Goal: Contribute content: Contribute content

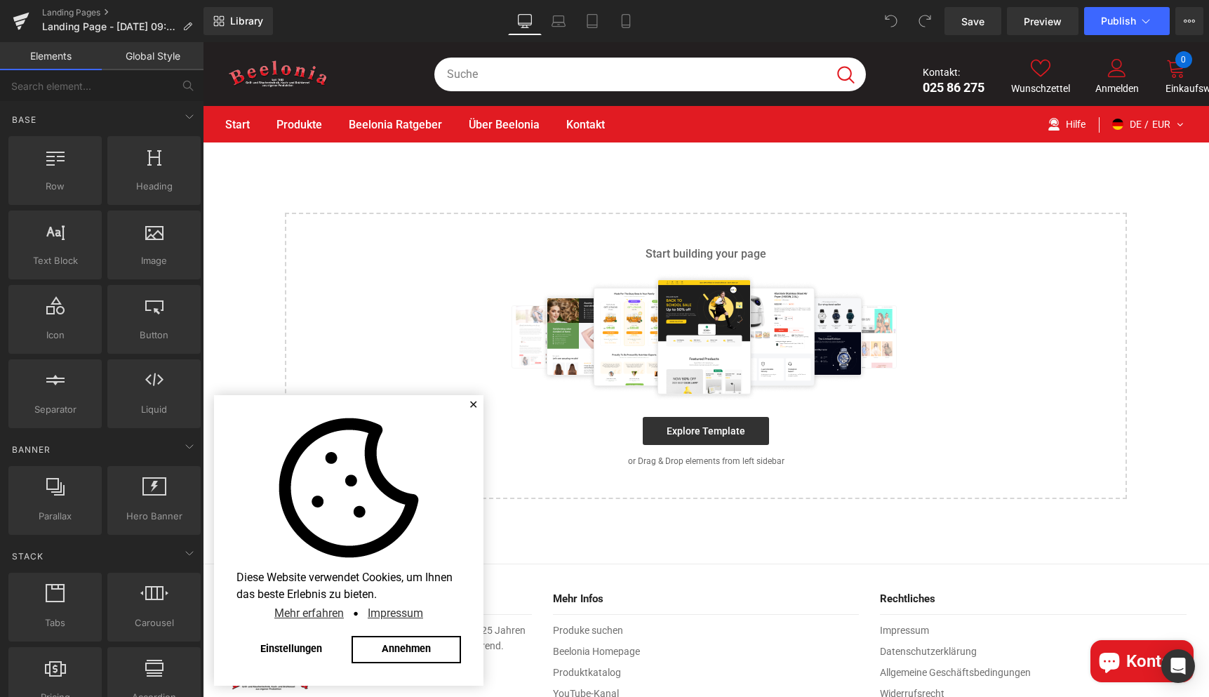
click at [397, 654] on link "Annehmen" at bounding box center [406, 650] width 109 height 28
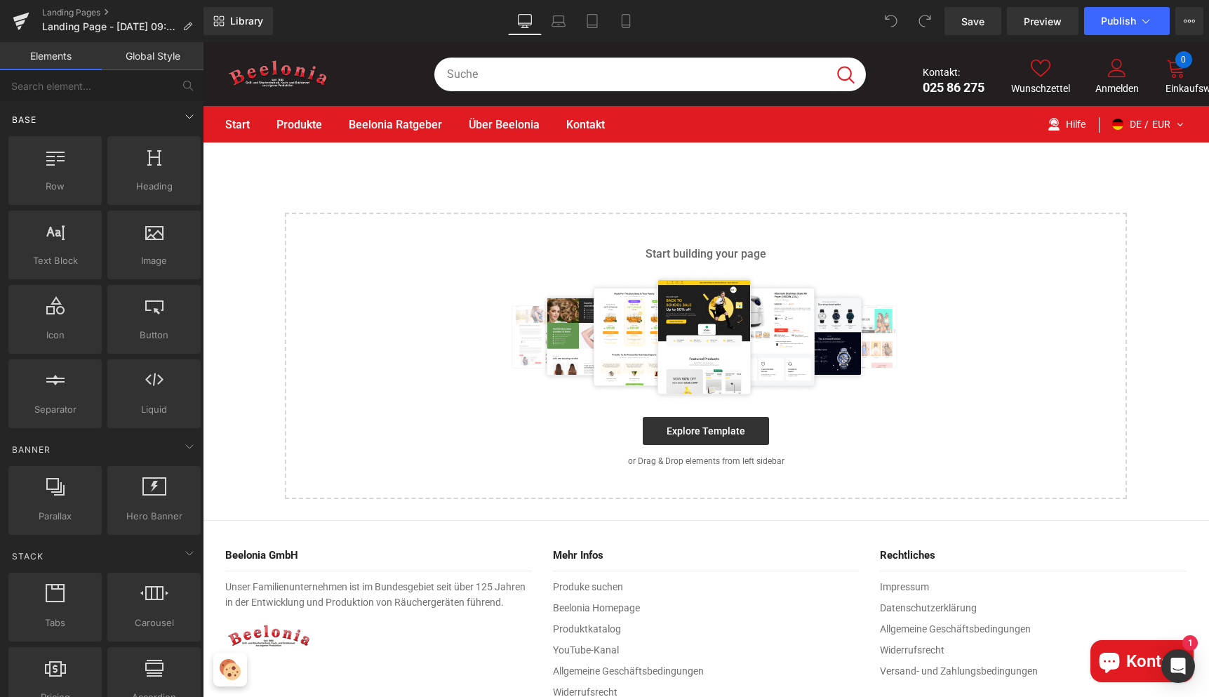
click at [53, 122] on div "Base" at bounding box center [105, 119] width 198 height 28
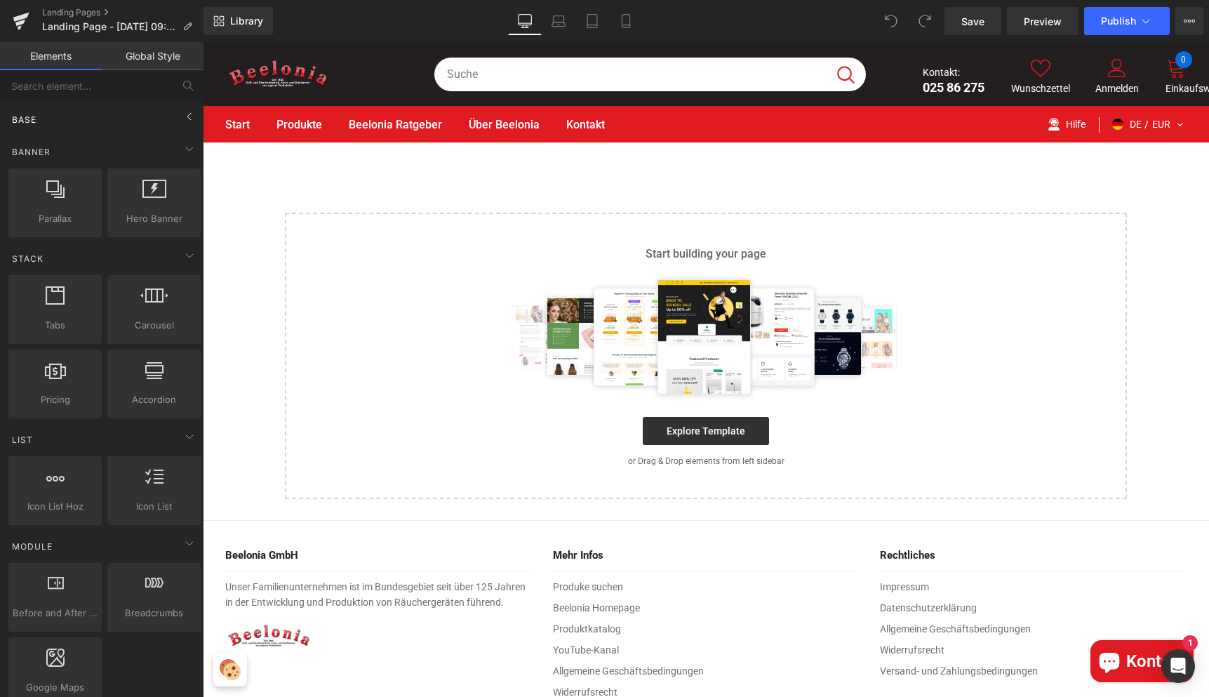
click at [55, 117] on div "Base" at bounding box center [105, 119] width 198 height 28
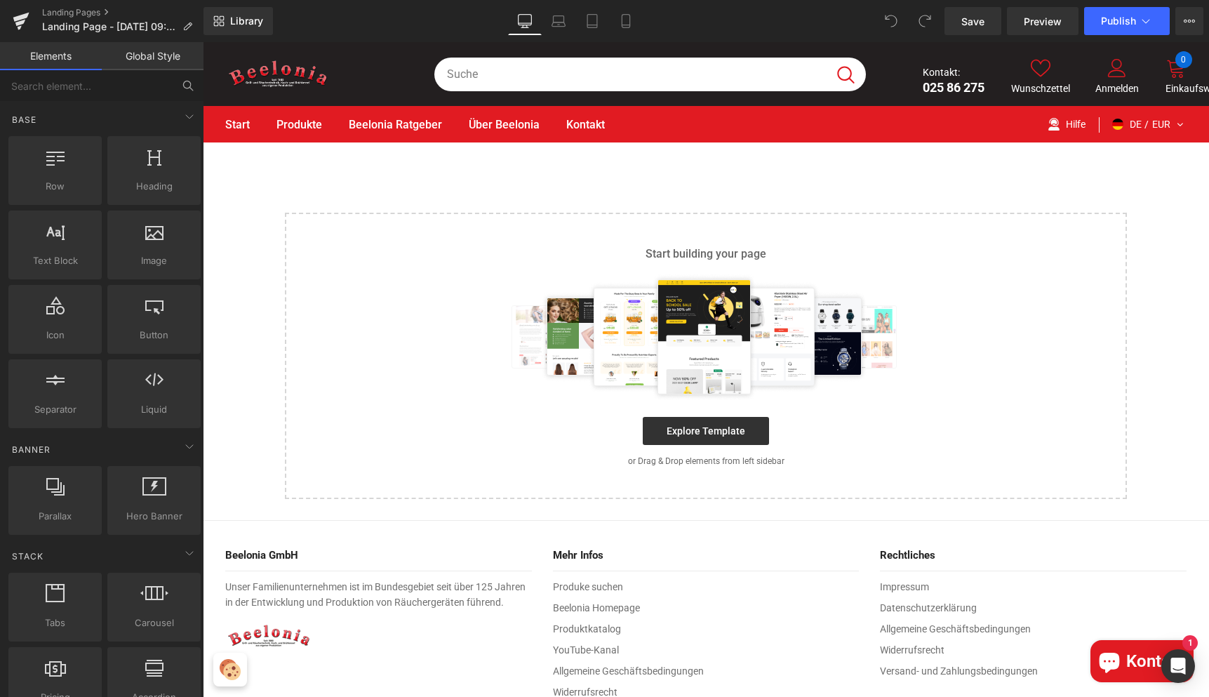
click at [181, 90] on button at bounding box center [188, 85] width 31 height 31
click at [135, 91] on input "text" at bounding box center [86, 85] width 173 height 31
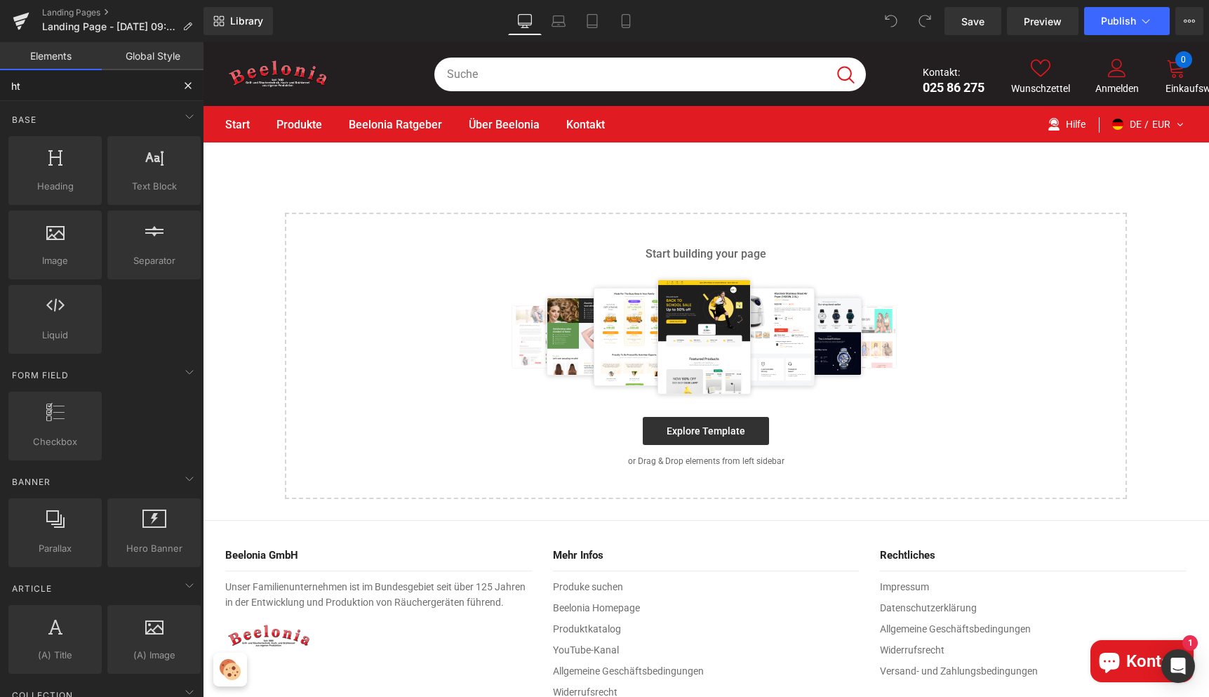
type input "htm"
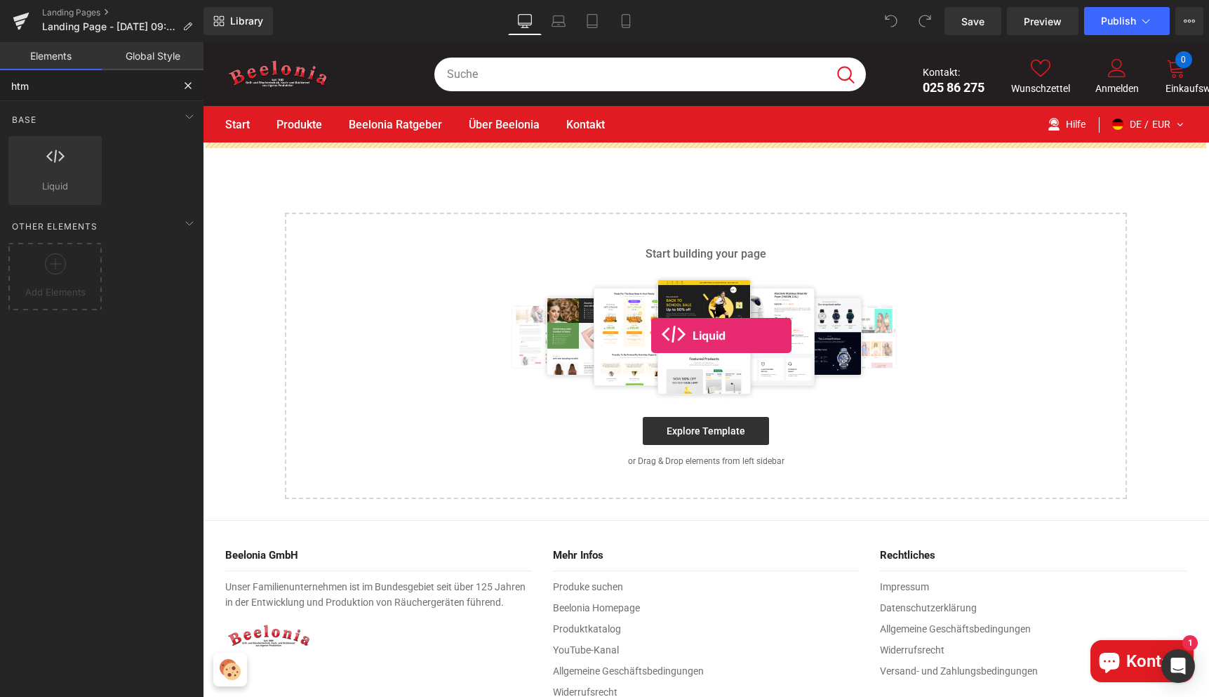
drag, startPoint x: 252, startPoint y: 205, endPoint x: 651, endPoint y: 336, distance: 420.2
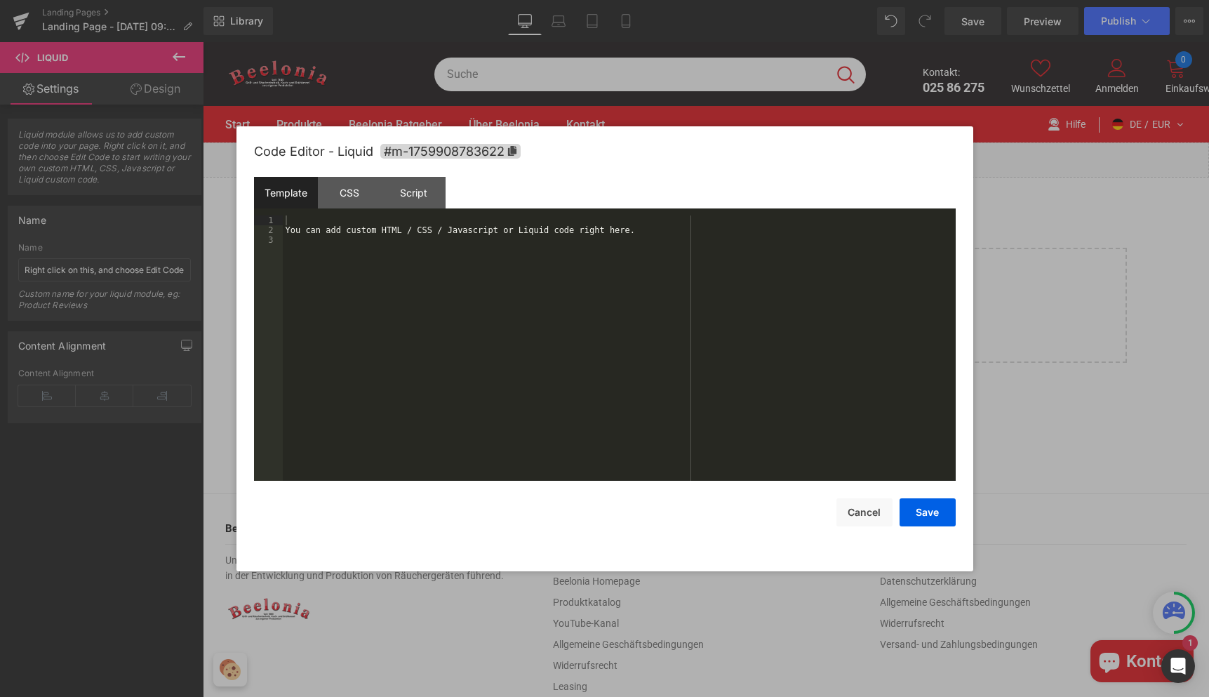
click at [597, 0] on div "Liquid You are previewing how the will restyle your page. You can not edit Elem…" at bounding box center [604, 0] width 1209 height 0
click at [444, 297] on div "You can add custom HTML / CSS / Javascript or Liquid code right here." at bounding box center [619, 357] width 673 height 285
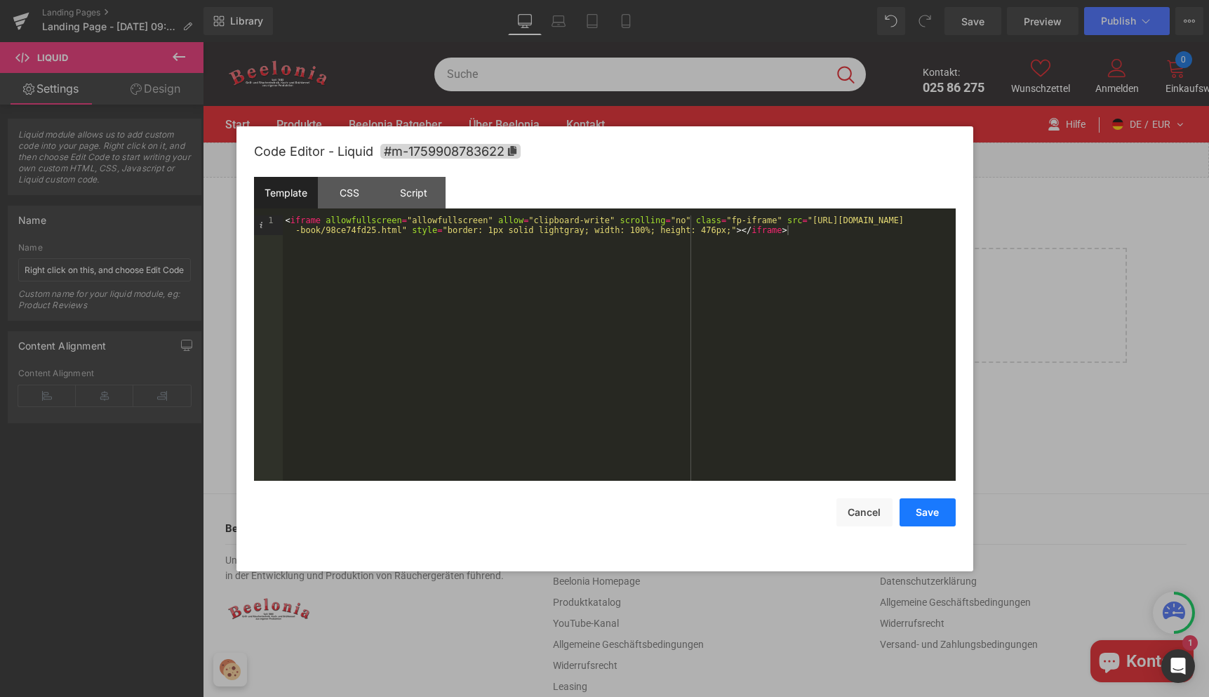
click at [945, 510] on button "Save" at bounding box center [928, 512] width 56 height 28
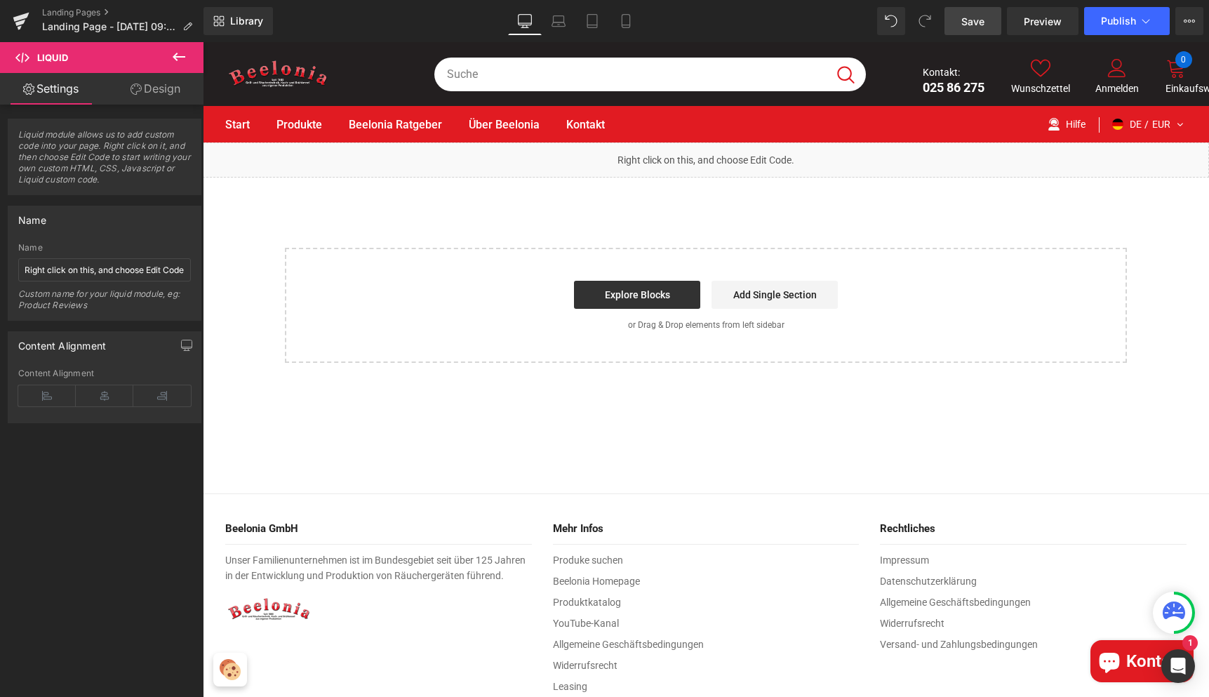
click at [985, 20] on span "Save" at bounding box center [973, 21] width 23 height 15
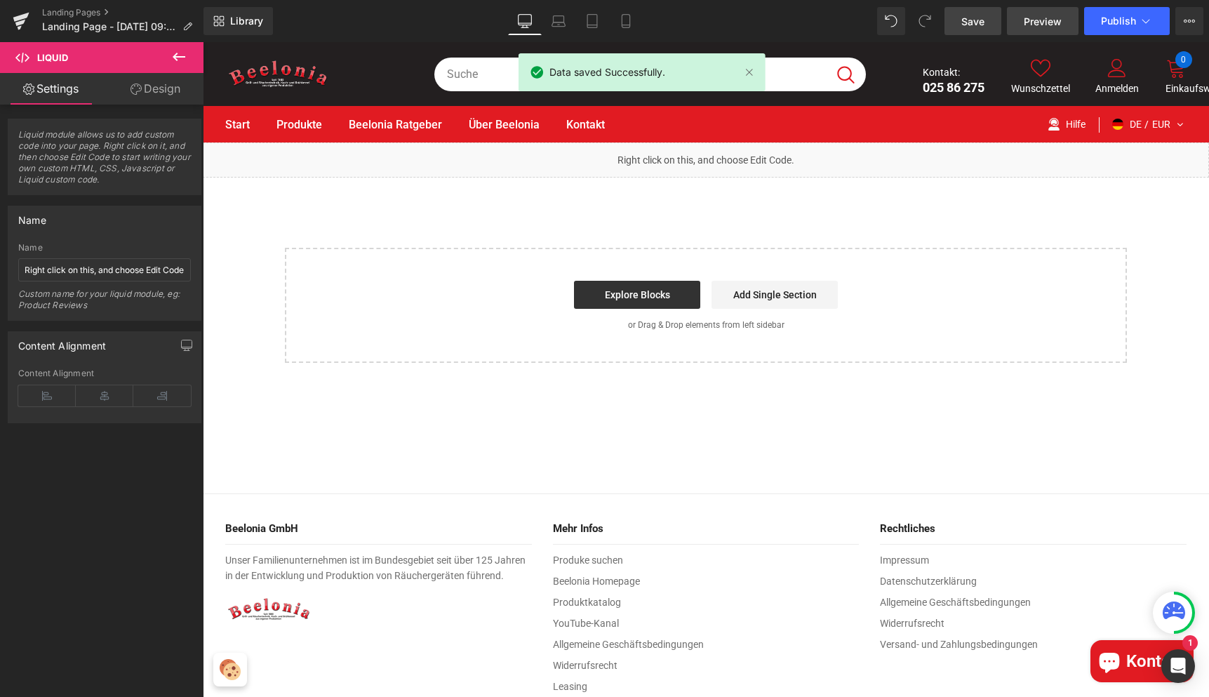
click at [1041, 25] on span "Preview" at bounding box center [1043, 21] width 38 height 15
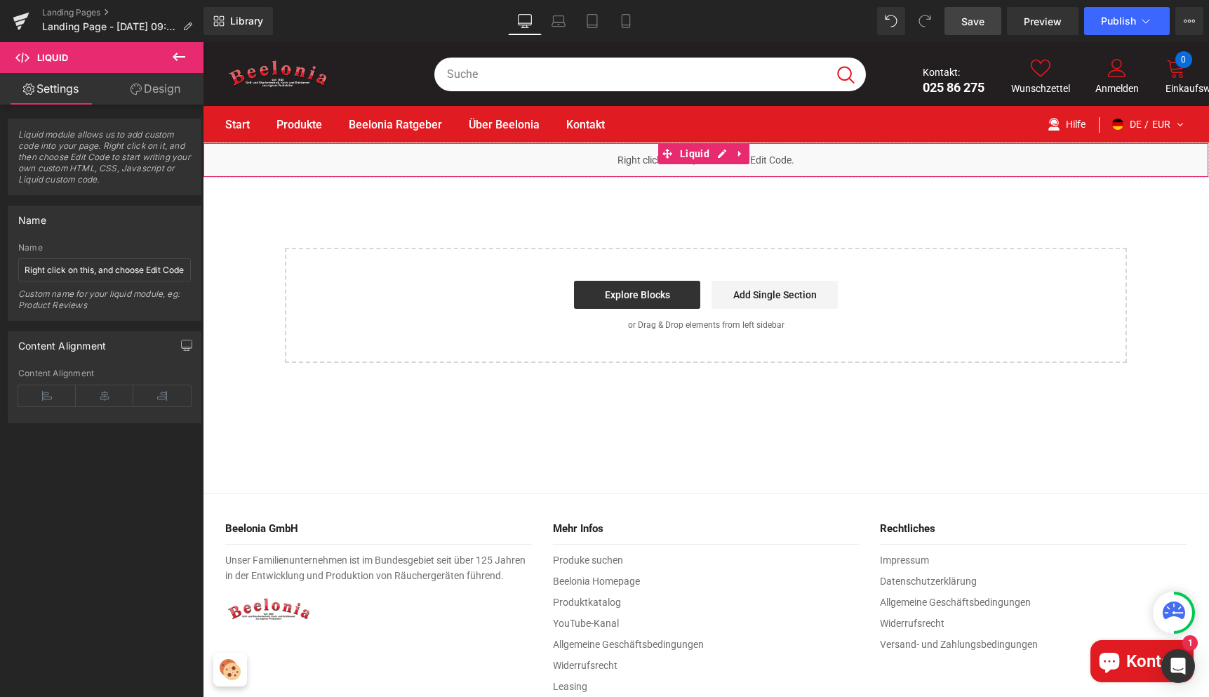
click at [590, 169] on div "Liquid" at bounding box center [706, 159] width 1007 height 35
click at [168, 88] on link "Design" at bounding box center [156, 89] width 102 height 32
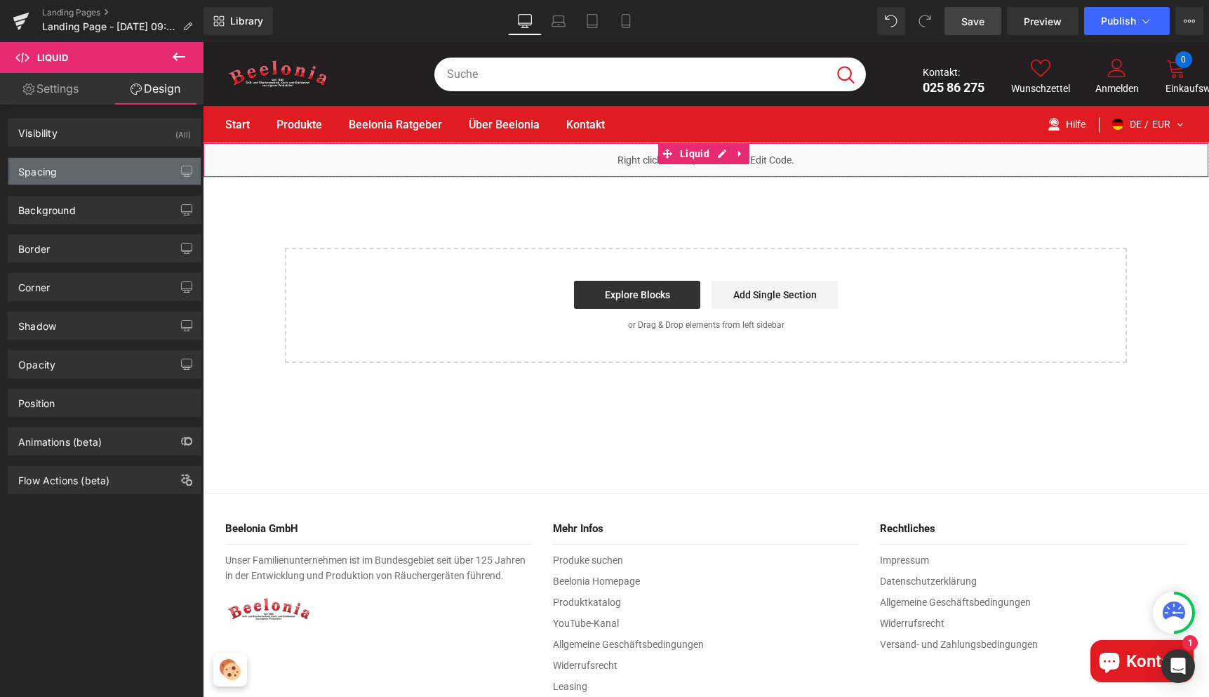
click at [68, 178] on div "Spacing" at bounding box center [104, 171] width 192 height 27
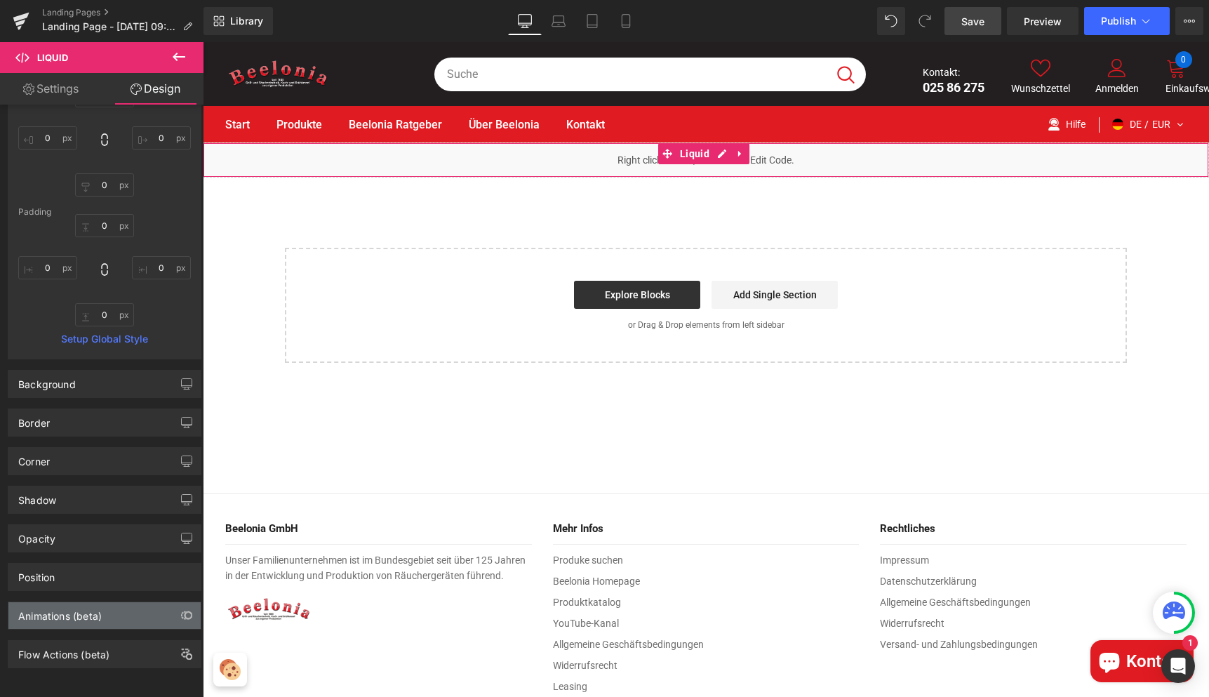
scroll to position [127, 0]
click at [717, 152] on icon at bounding box center [722, 154] width 10 height 11
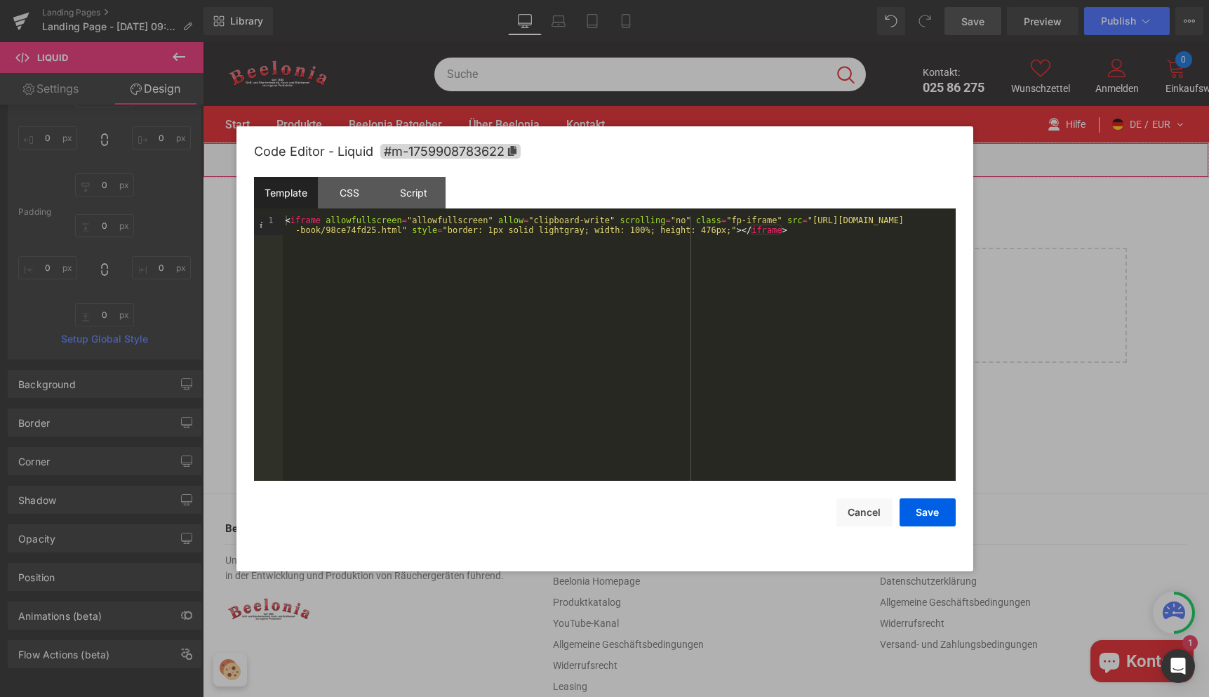
click at [564, 238] on div "< iframe allowfullscreen = "allowfullscreen" allow = "clipboard-write" scrollin…" at bounding box center [619, 367] width 673 height 305
click at [717, 230] on div "< iframe allowfullscreen = "allowfullscreen" allow = "clipboard-write" scrollin…" at bounding box center [619, 367] width 673 height 305
click at [936, 514] on button "Save" at bounding box center [928, 512] width 56 height 28
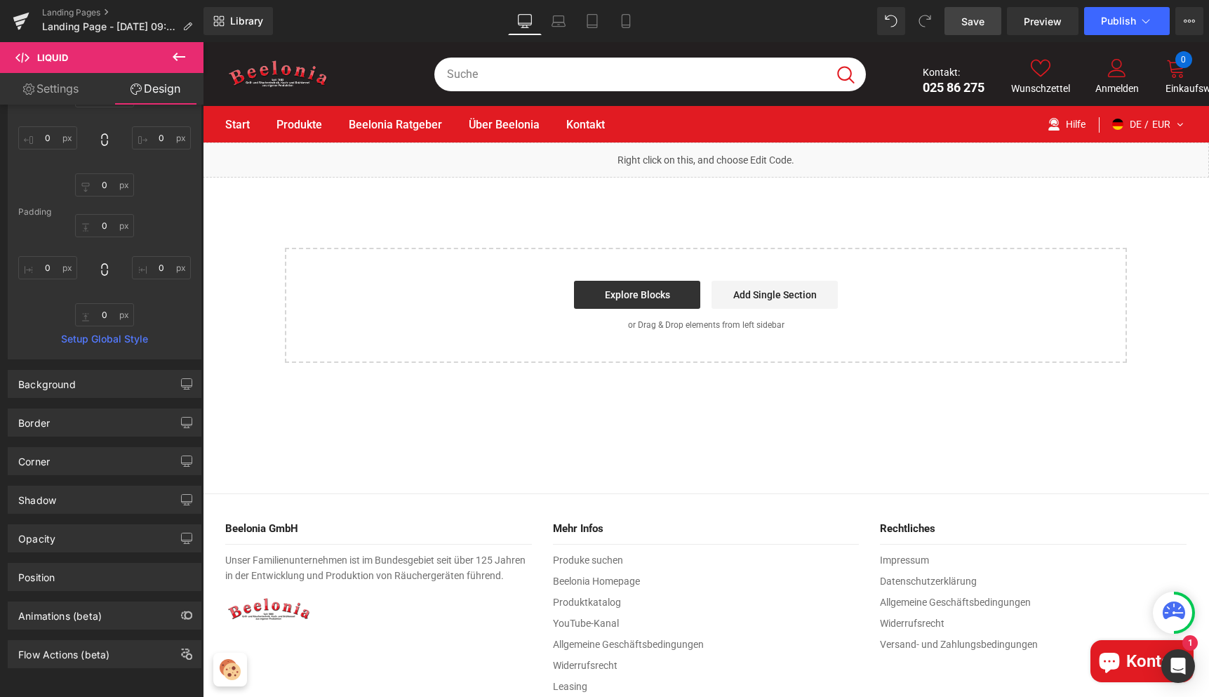
click at [981, 20] on span "Save" at bounding box center [973, 21] width 23 height 15
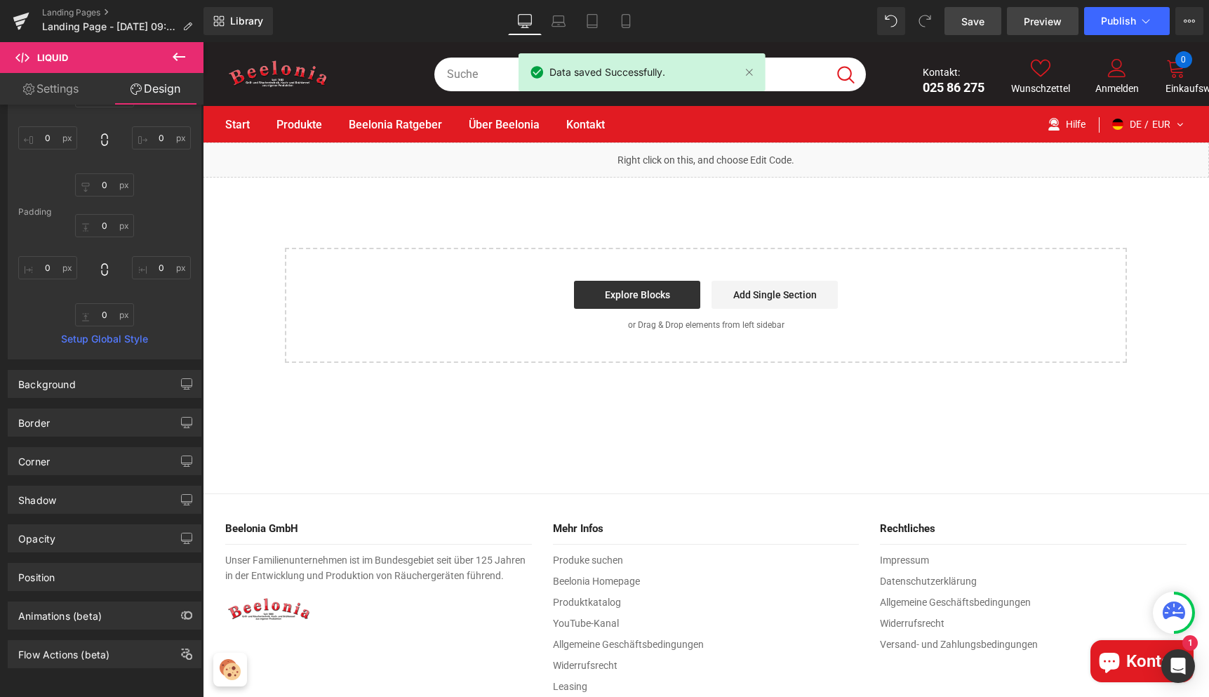
click at [1021, 26] on link "Preview" at bounding box center [1043, 21] width 72 height 28
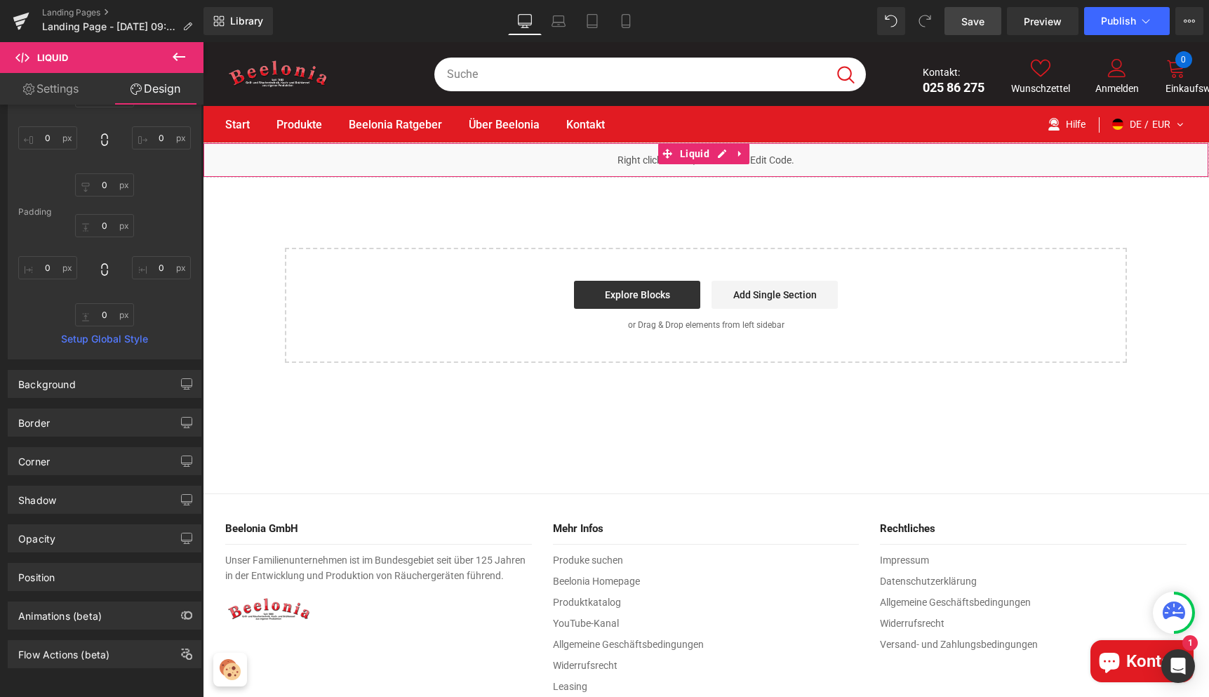
click at [644, 163] on div "Liquid" at bounding box center [706, 159] width 1007 height 35
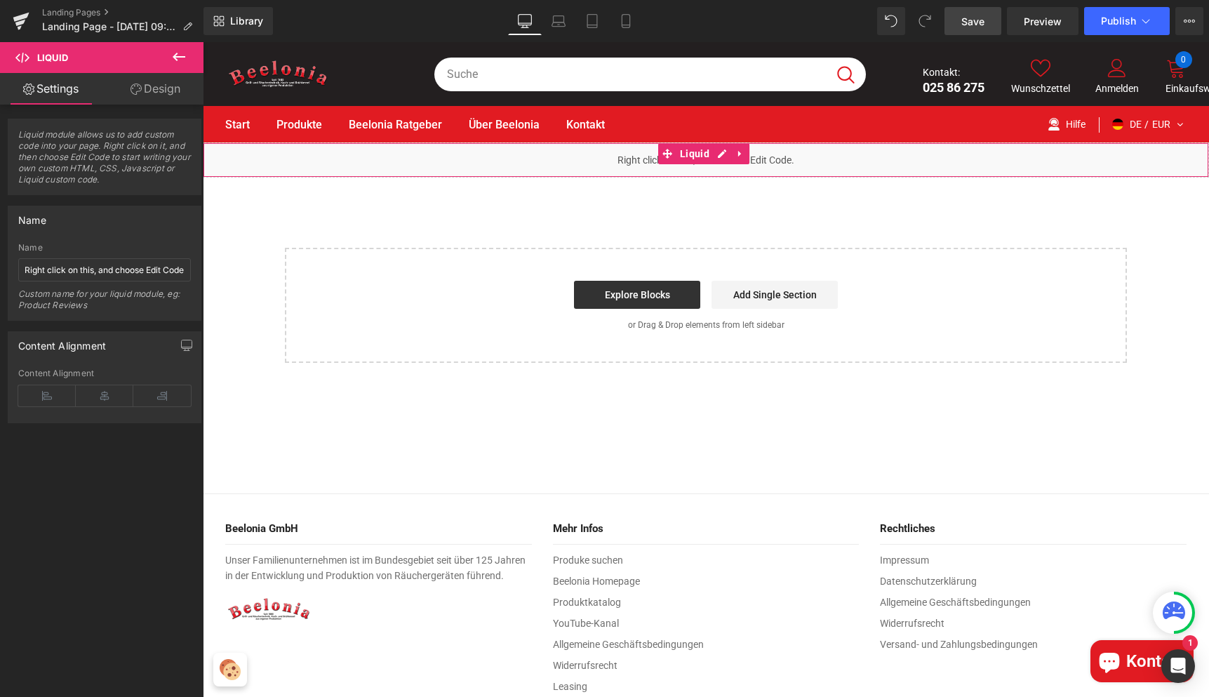
click at [148, 77] on link "Design" at bounding box center [156, 89] width 102 height 32
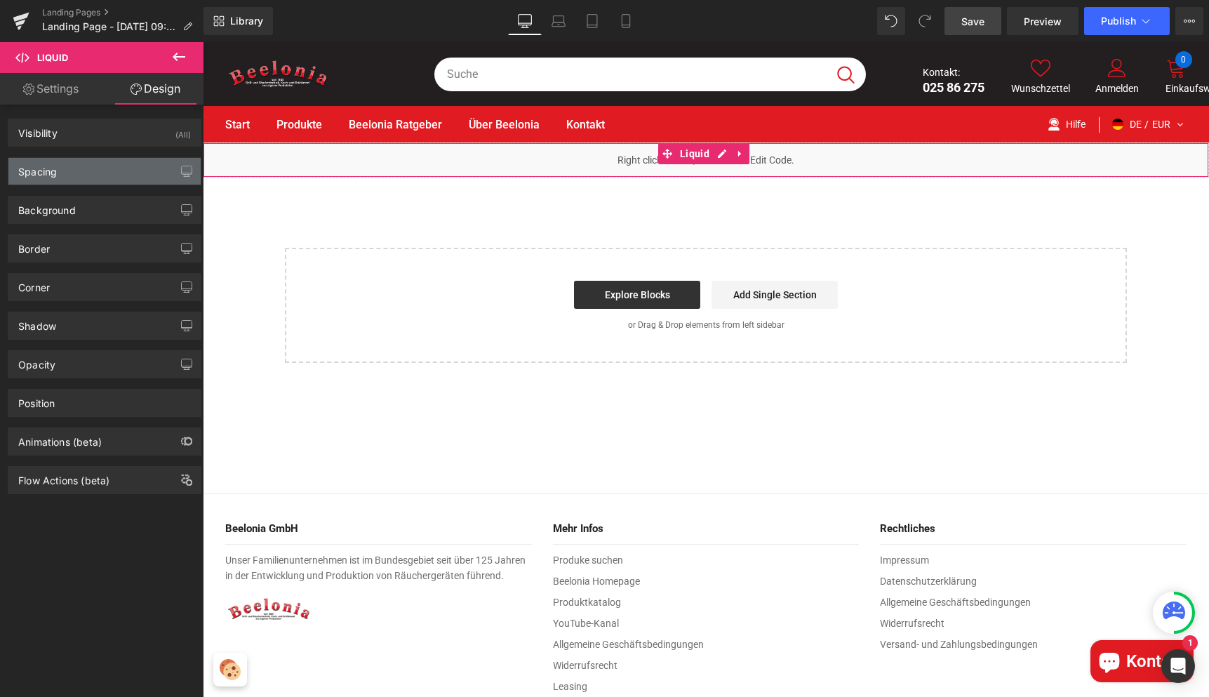
click at [79, 175] on div "Spacing" at bounding box center [104, 171] width 192 height 27
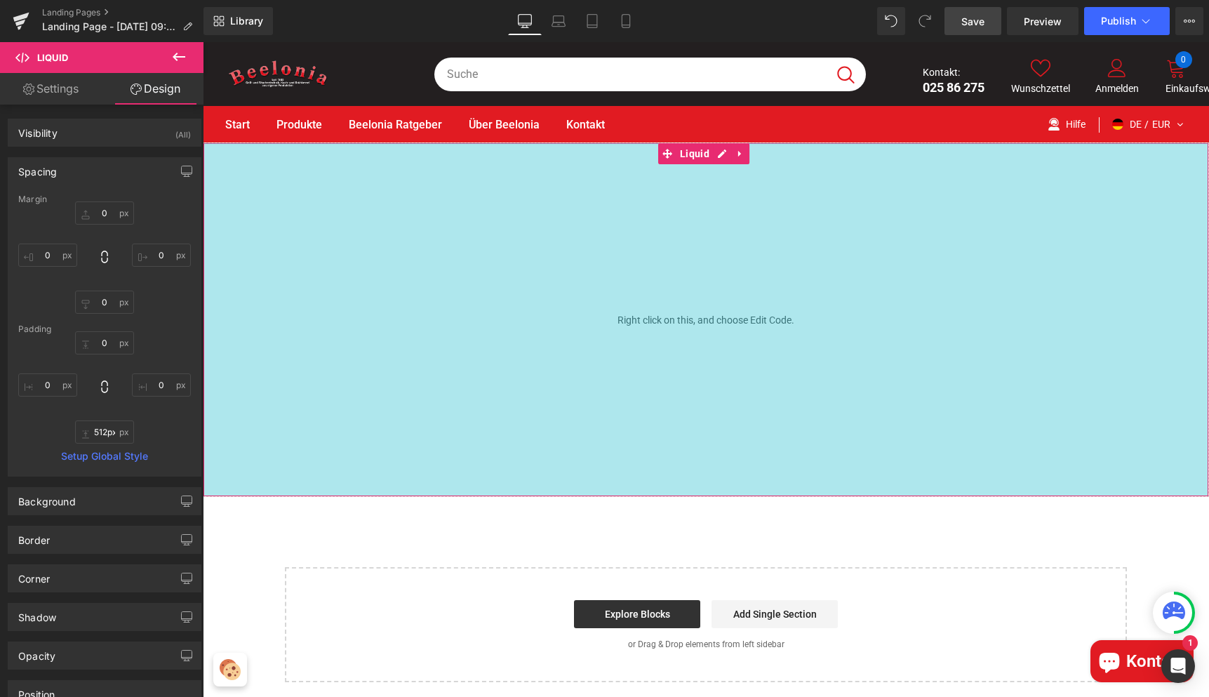
type input "514px"
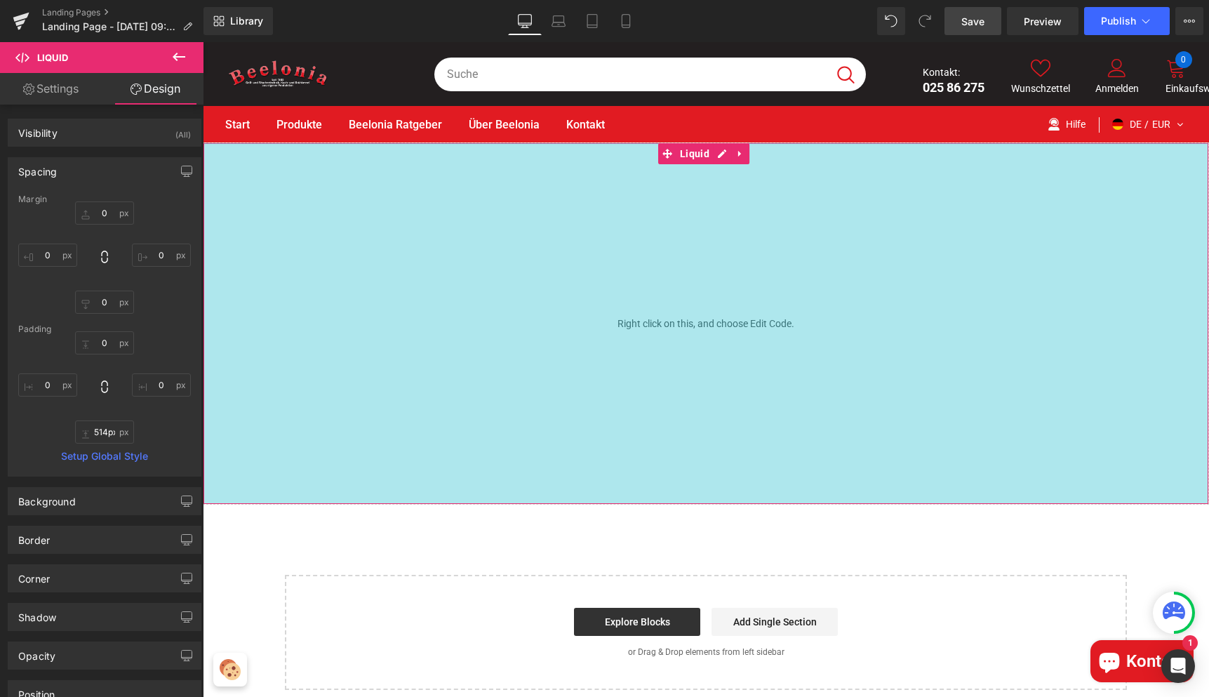
drag, startPoint x: 635, startPoint y: 175, endPoint x: 610, endPoint y: 536, distance: 361.7
click at [610, 536] on div "Liquid 514px Select your layout" at bounding box center [706, 415] width 1007 height 547
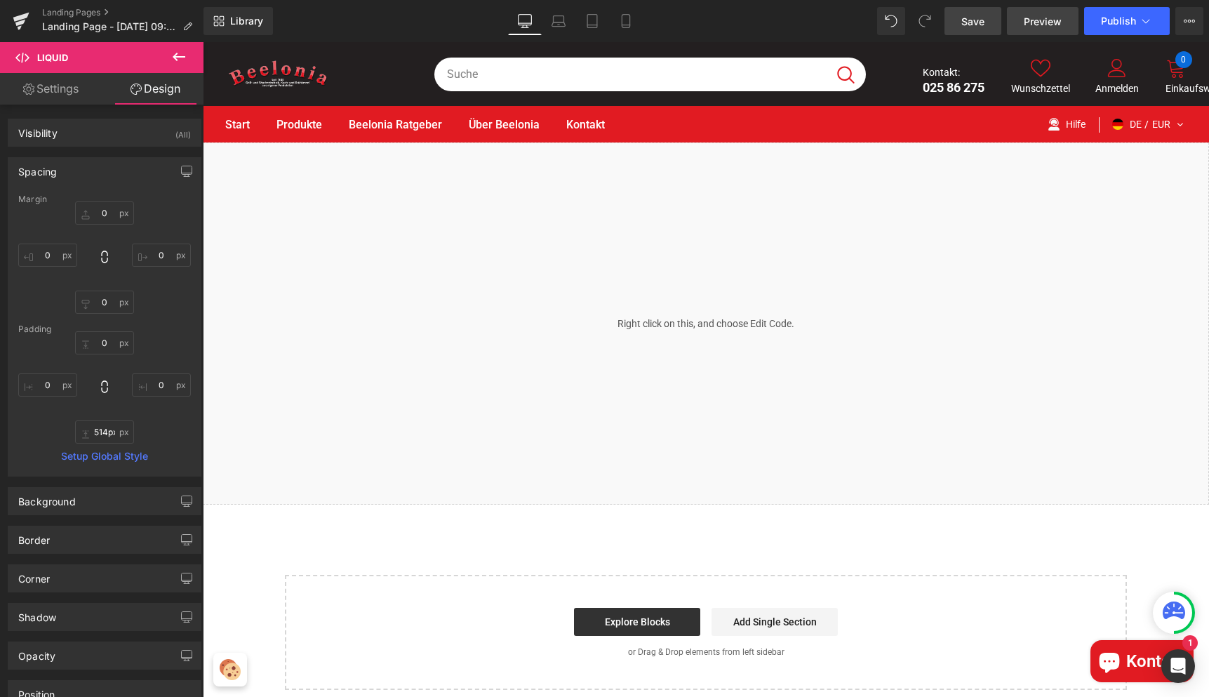
click at [1045, 32] on link "Preview" at bounding box center [1043, 21] width 72 height 28
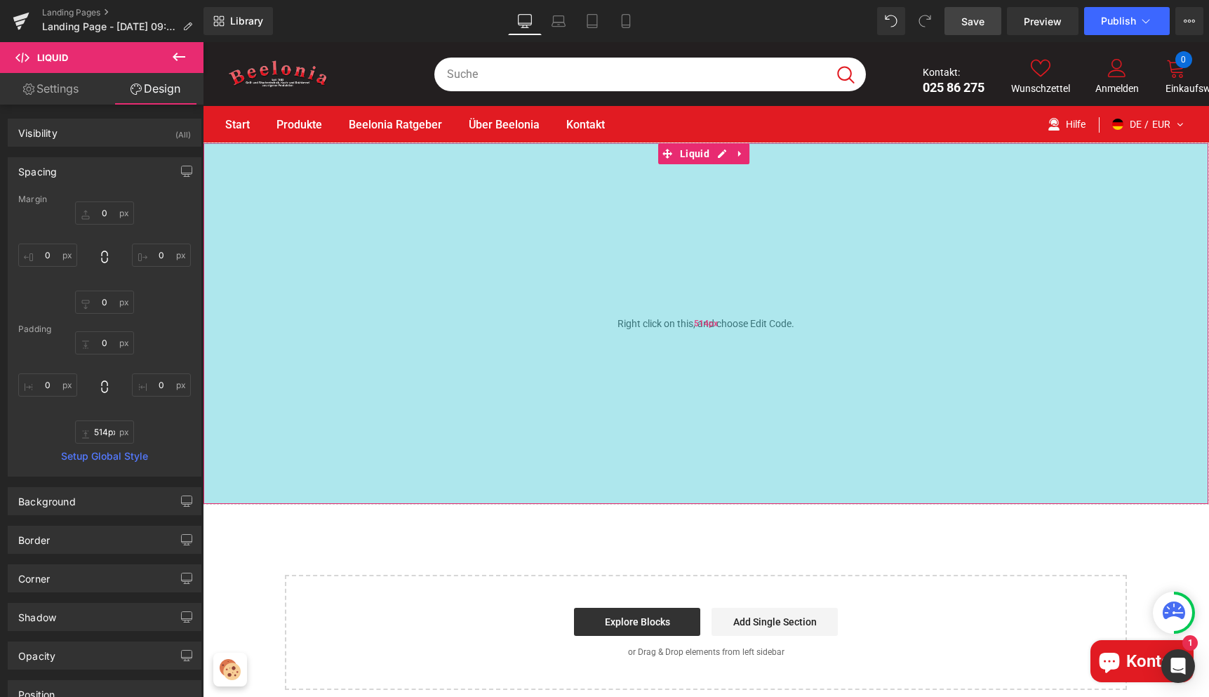
click at [818, 289] on div "514px" at bounding box center [706, 323] width 1005 height 361
click at [107, 436] on input "514px" at bounding box center [104, 431] width 59 height 23
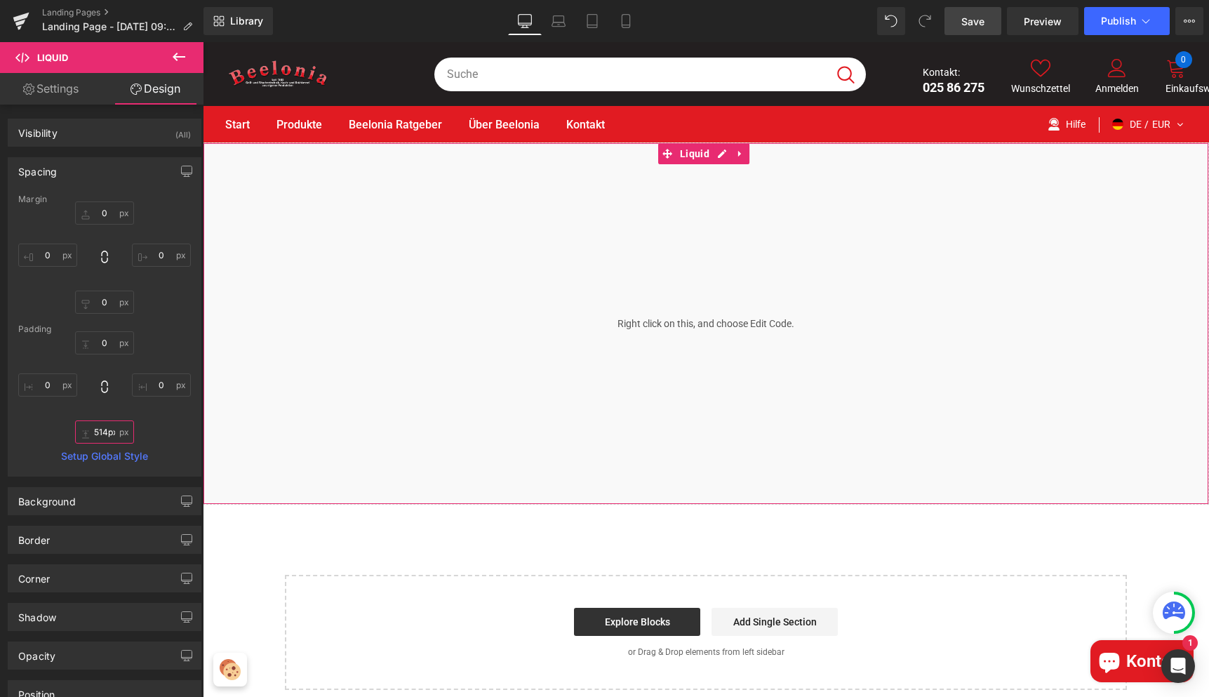
click at [107, 436] on input "514px" at bounding box center [104, 431] width 59 height 23
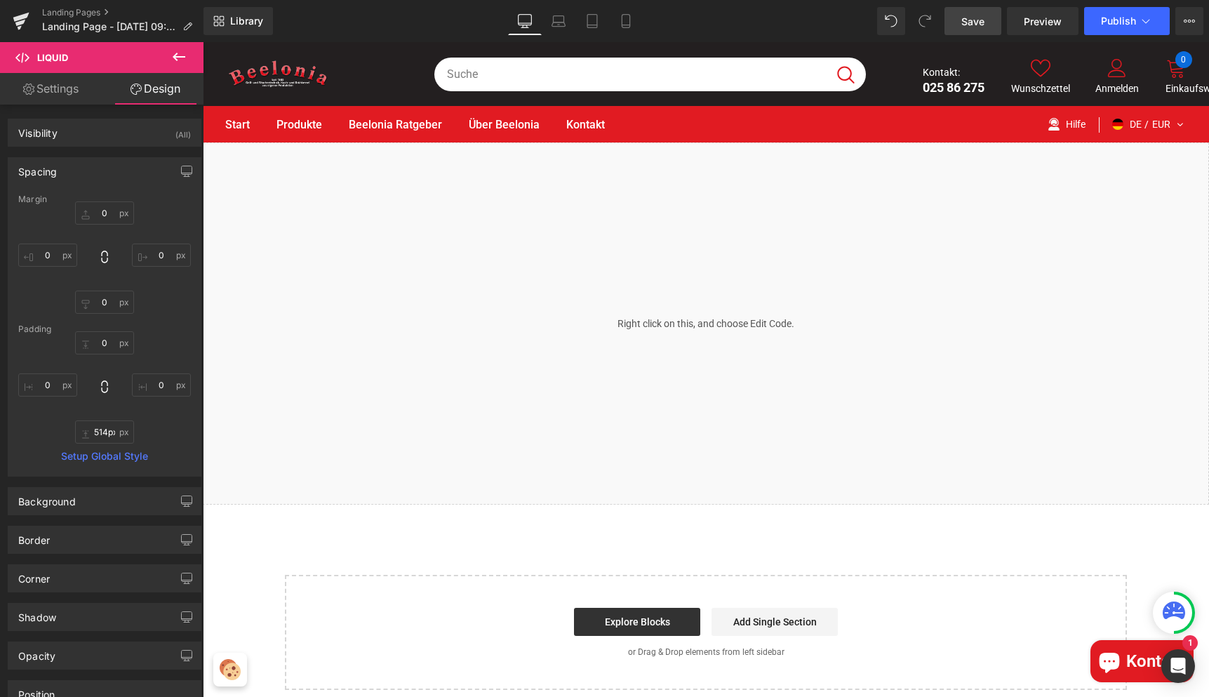
click at [981, 20] on span "Save" at bounding box center [973, 21] width 23 height 15
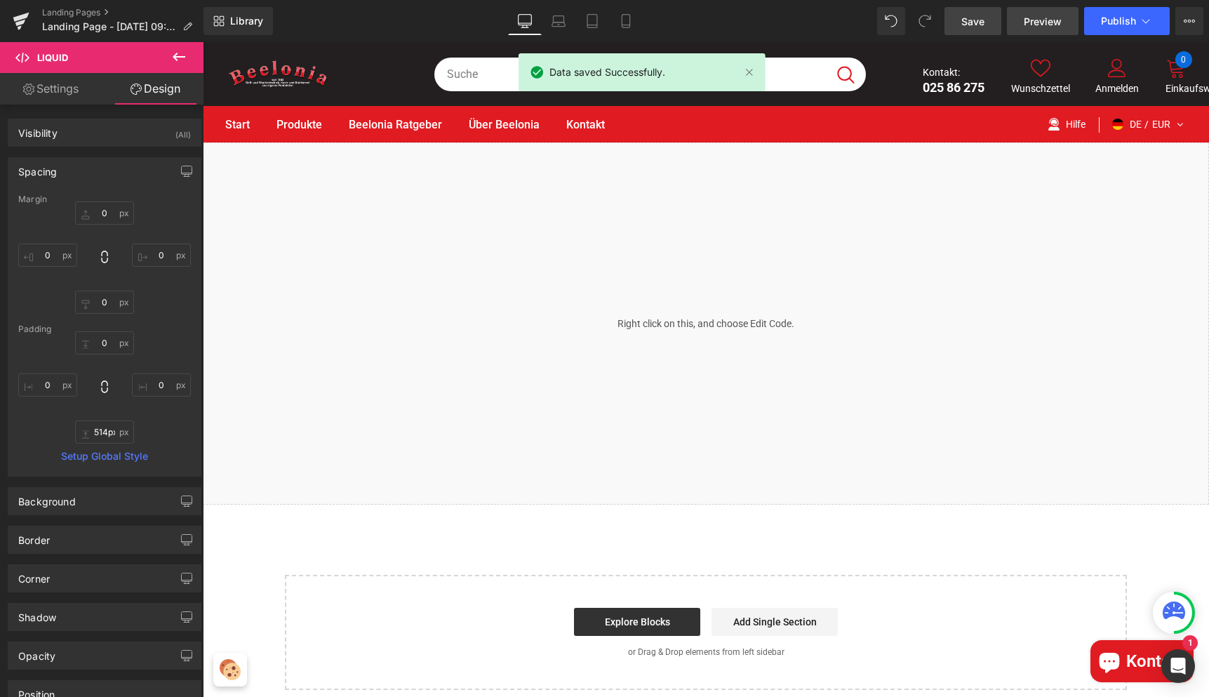
click at [1038, 26] on span "Preview" at bounding box center [1043, 21] width 38 height 15
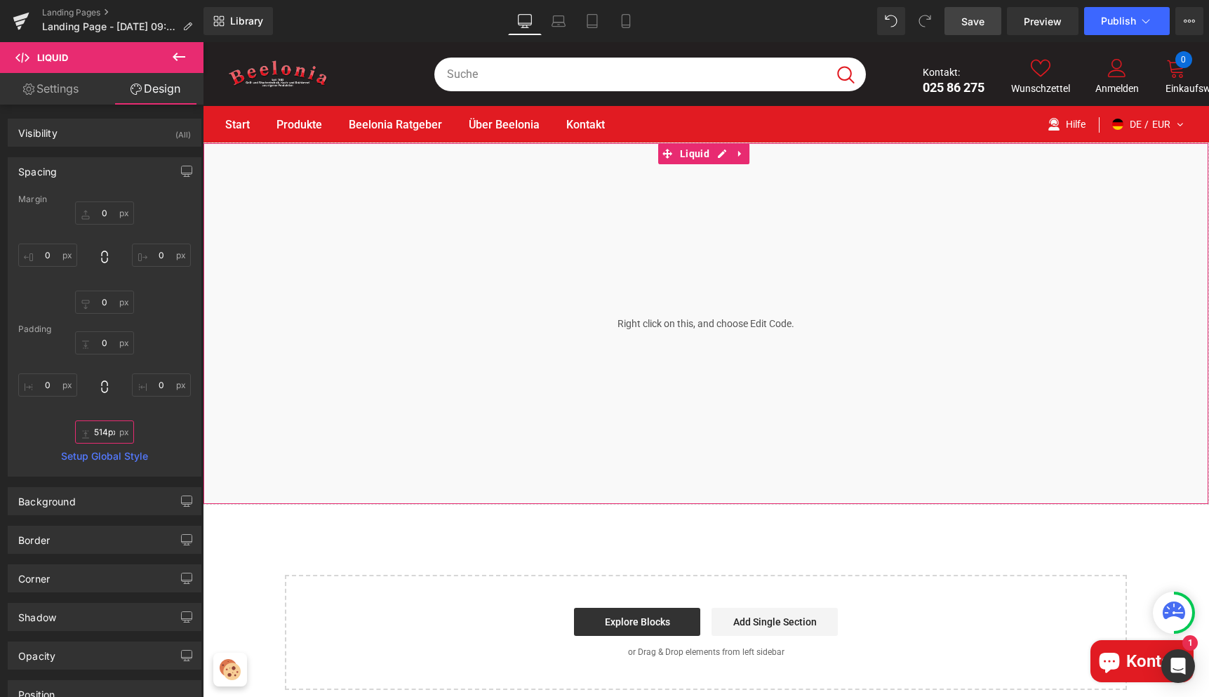
click at [86, 437] on input "514px" at bounding box center [104, 431] width 59 height 23
click at [107, 430] on input "514px" at bounding box center [104, 431] width 59 height 23
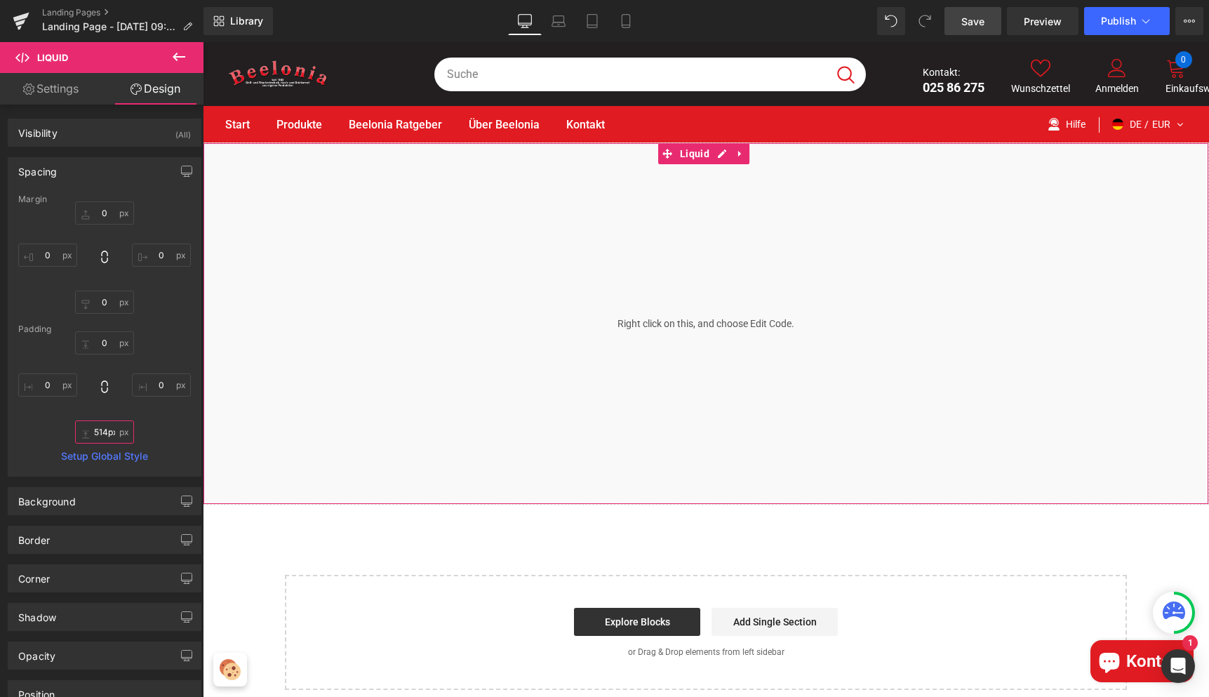
click at [107, 430] on input "514px" at bounding box center [104, 431] width 59 height 23
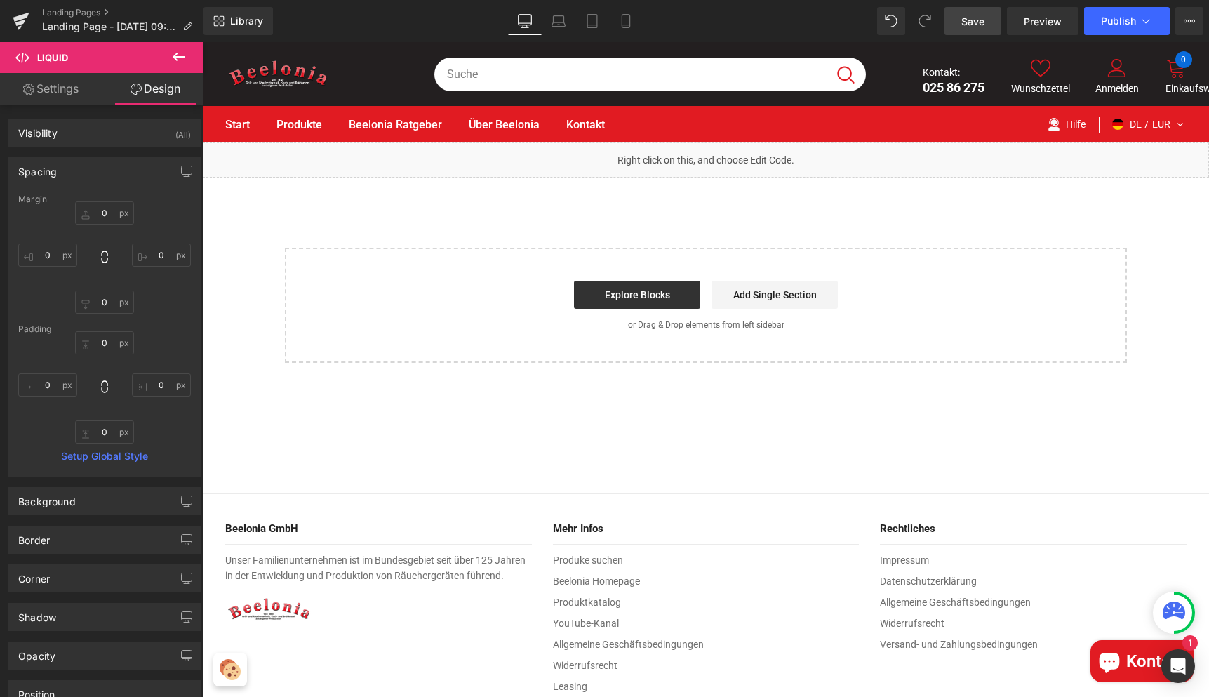
click at [429, 443] on main "Liquid NaNpx Select your layout" at bounding box center [706, 317] width 1007 height 351
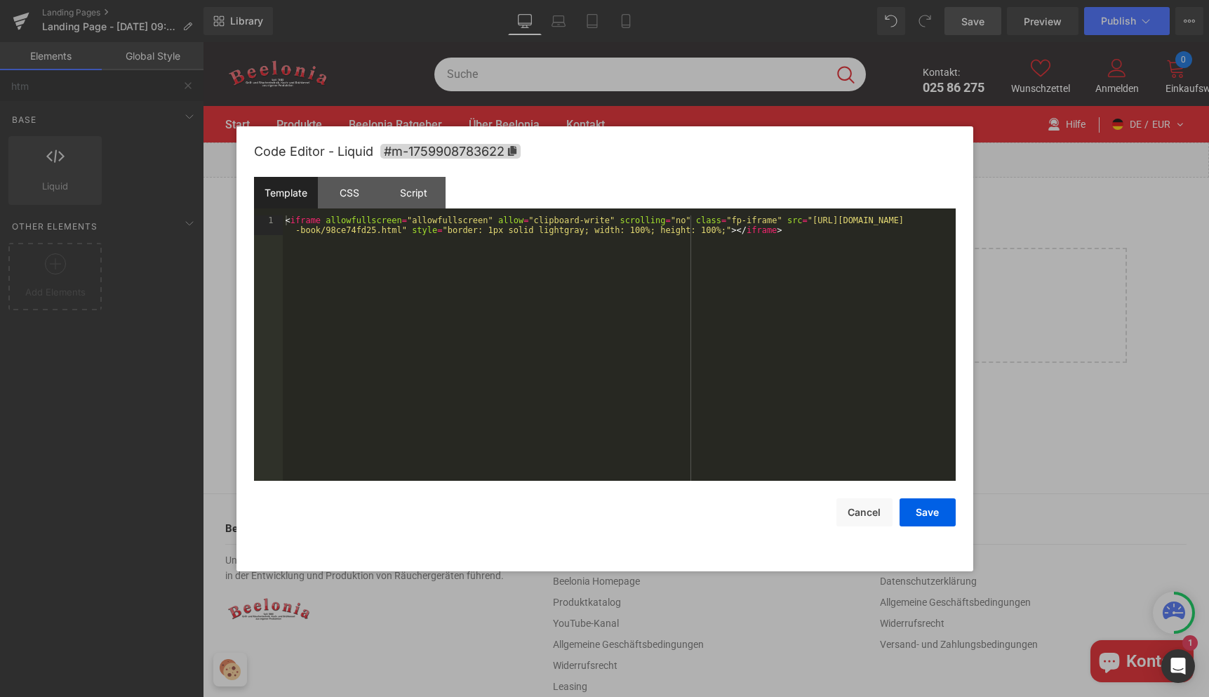
click at [722, 159] on link at bounding box center [718, 153] width 15 height 17
click at [719, 229] on div "< iframe allowfullscreen = "allowfullscreen" allow = "clipboard-write" scrollin…" at bounding box center [619, 367] width 673 height 305
click at [934, 518] on button "Save" at bounding box center [928, 512] width 56 height 28
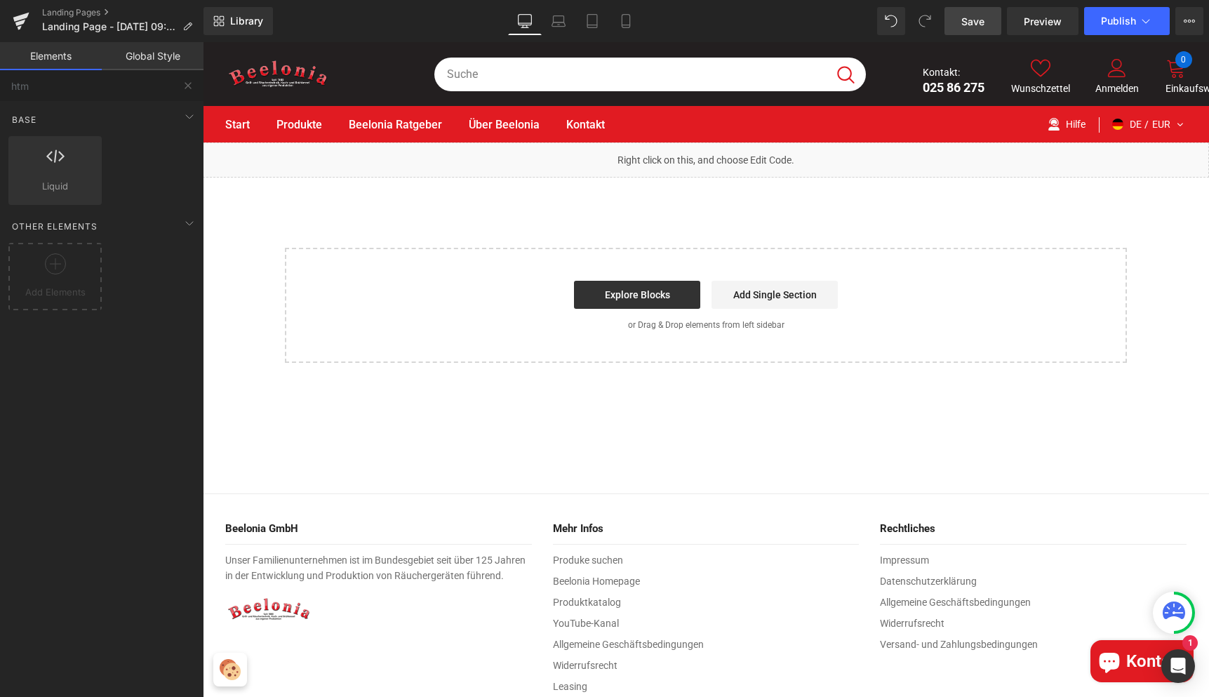
click at [966, 8] on link "Save" at bounding box center [973, 21] width 57 height 28
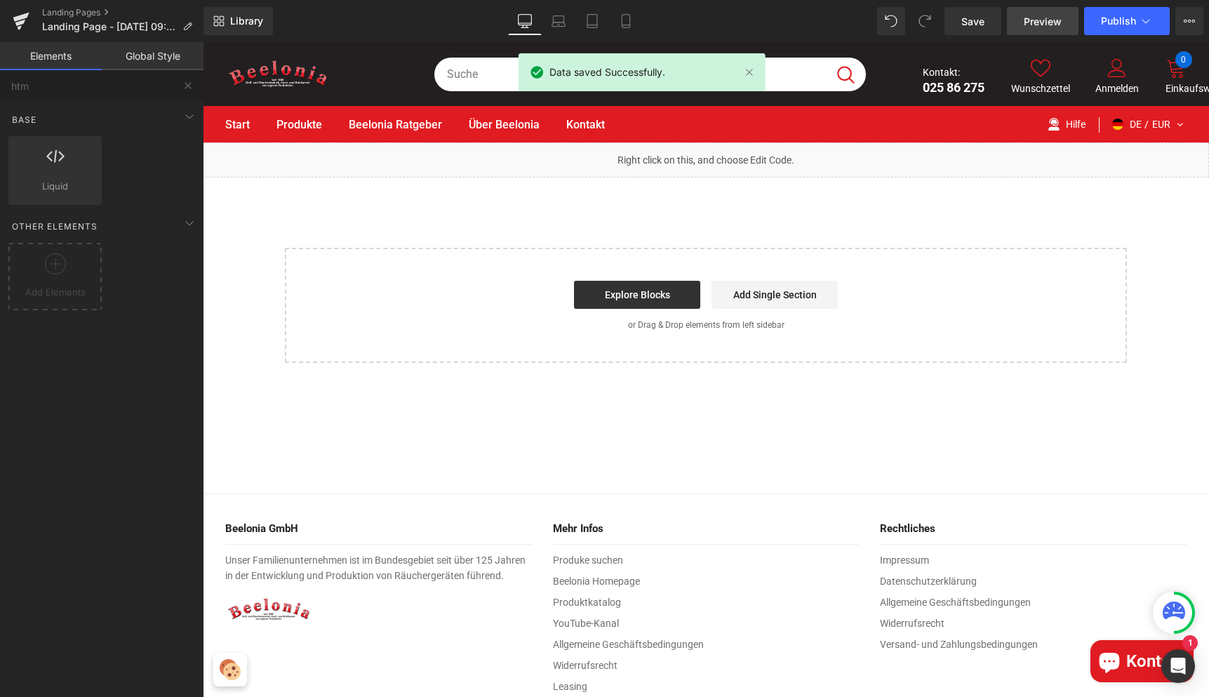
click at [1035, 20] on span "Preview" at bounding box center [1043, 21] width 38 height 15
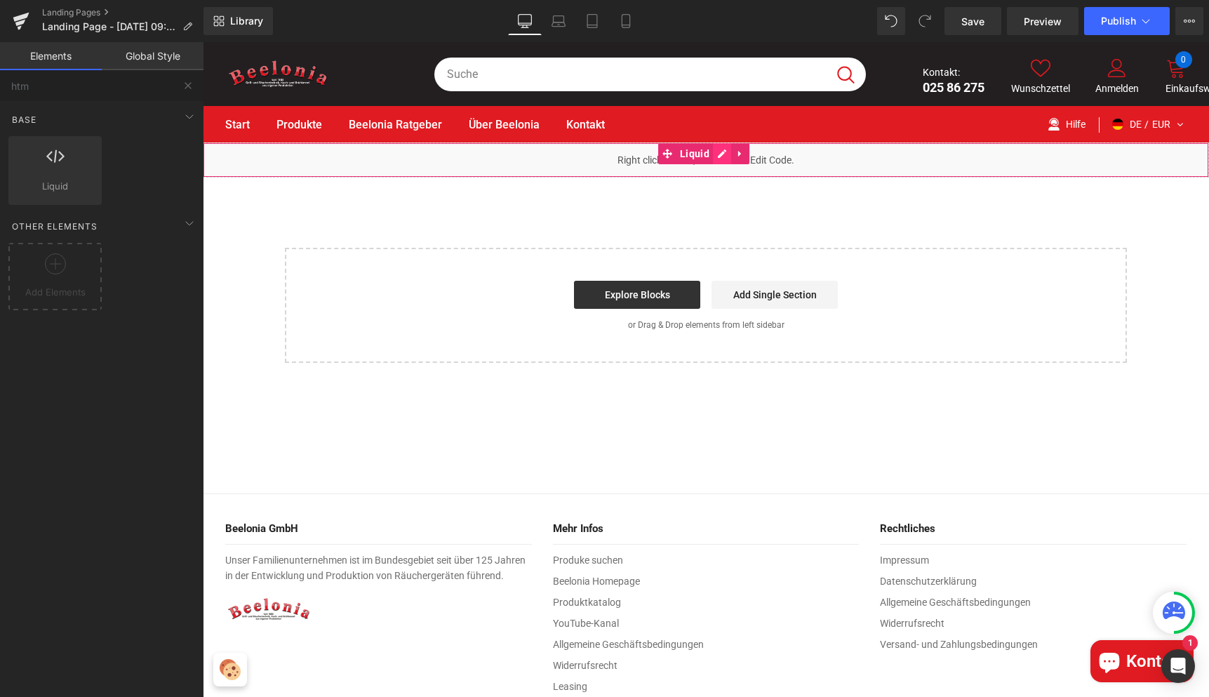
click at [719, 157] on icon at bounding box center [722, 154] width 10 height 11
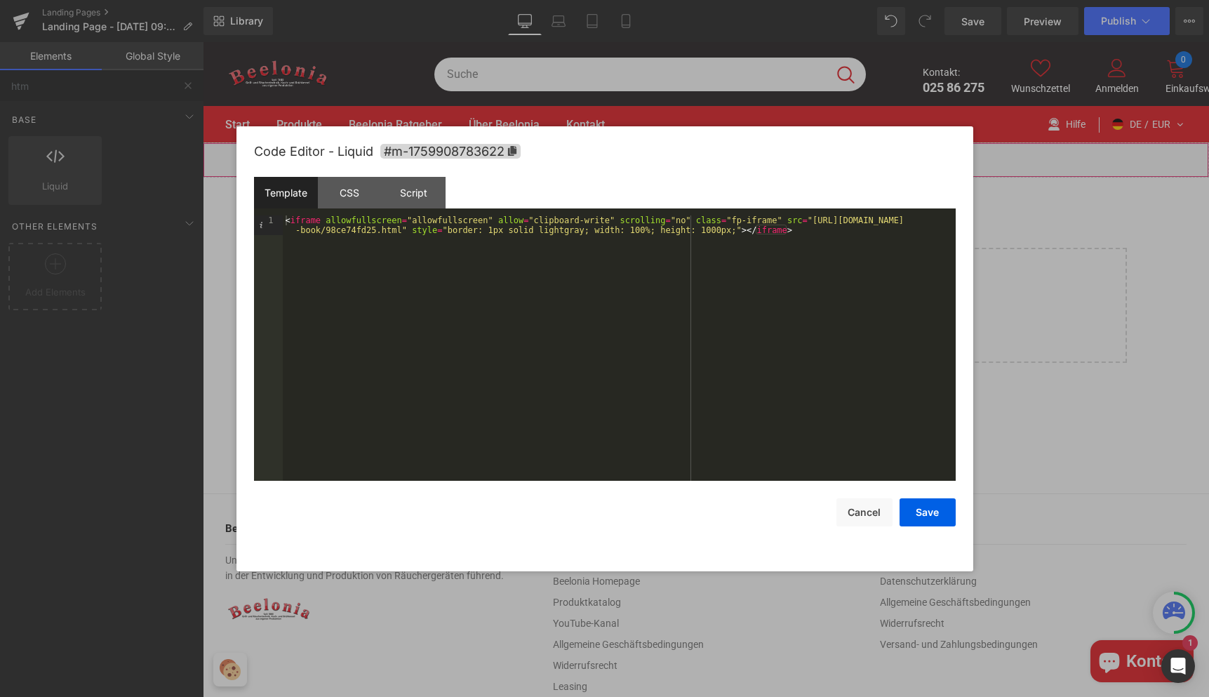
click at [711, 230] on div "< iframe allowfullscreen = "allowfullscreen" allow = "clipboard-write" scrollin…" at bounding box center [619, 367] width 673 height 305
click at [931, 503] on button "Save" at bounding box center [928, 512] width 56 height 28
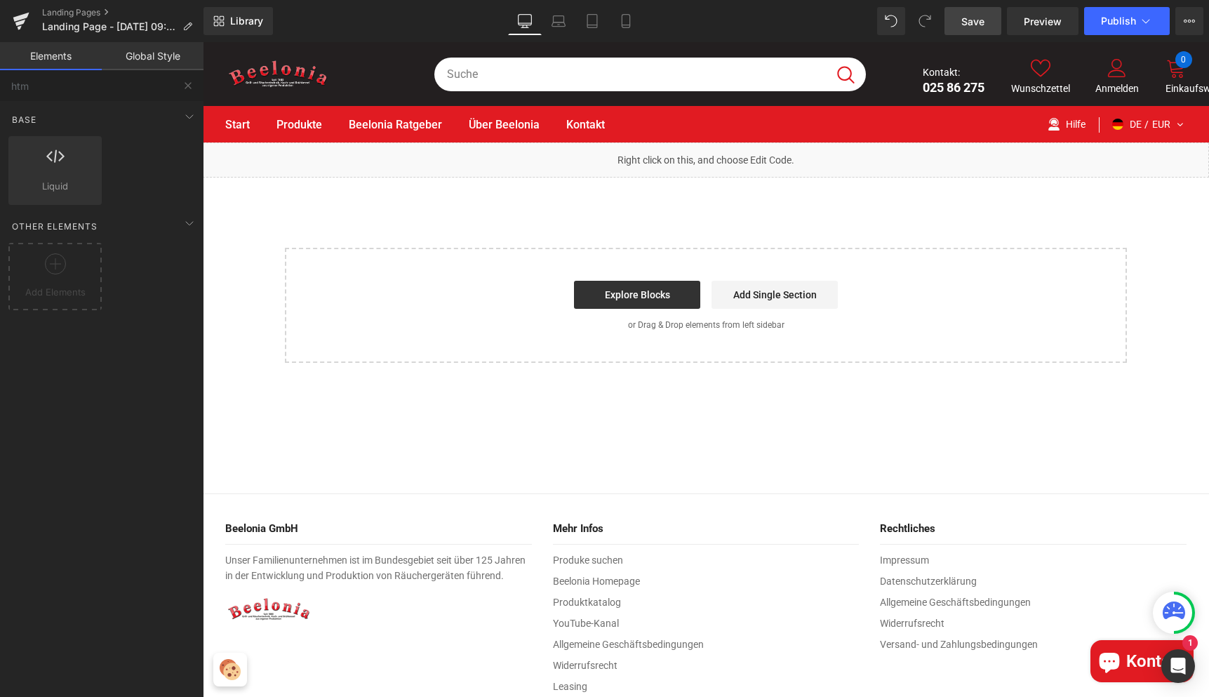
click at [969, 19] on span "Save" at bounding box center [973, 21] width 23 height 15
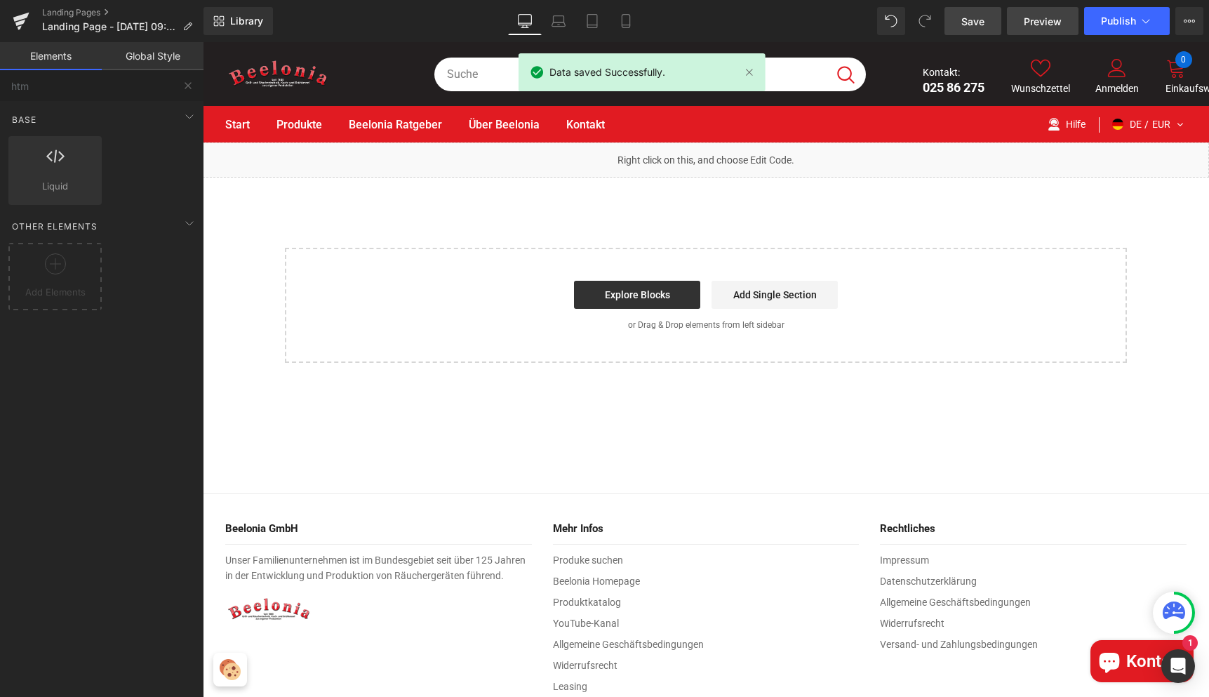
click at [1035, 25] on span "Preview" at bounding box center [1043, 21] width 38 height 15
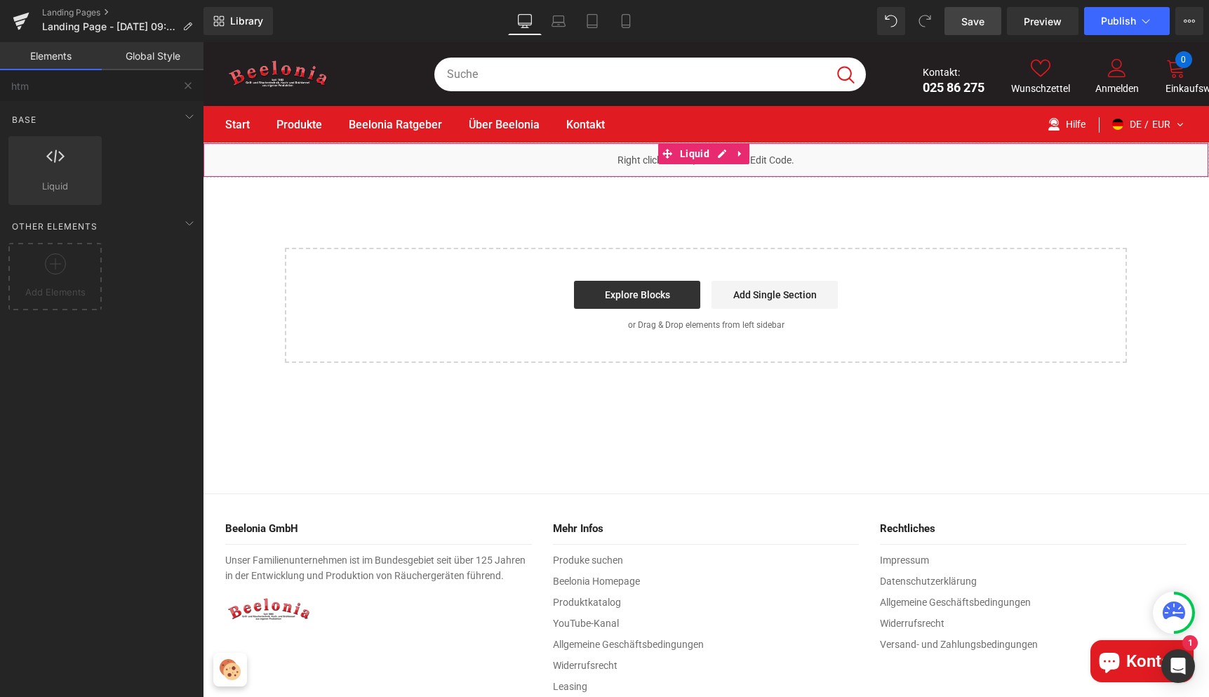
click at [691, 165] on div "Liquid" at bounding box center [706, 159] width 1007 height 35
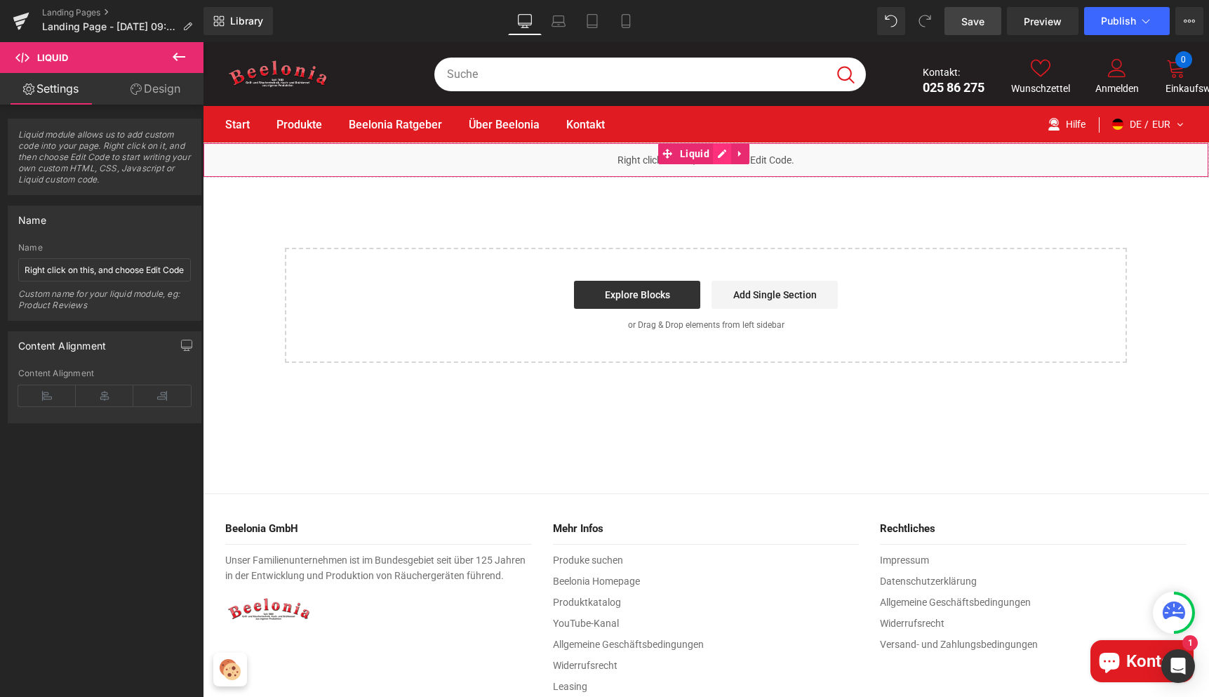
click at [719, 152] on icon at bounding box center [722, 154] width 10 height 11
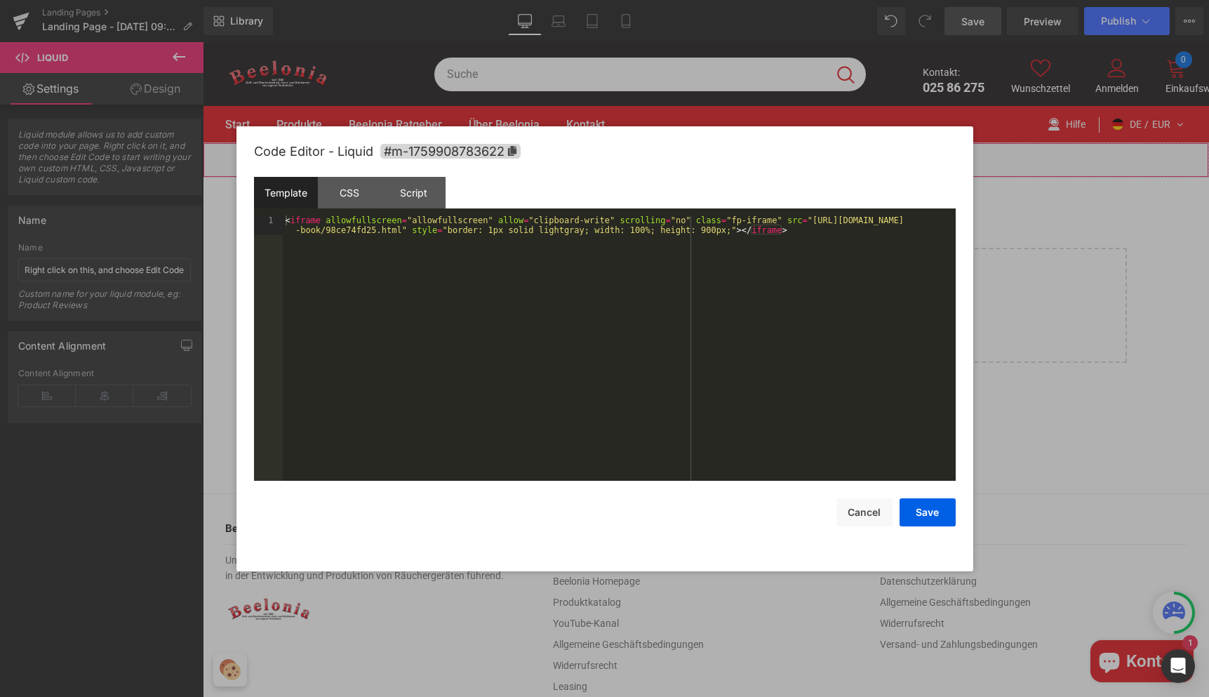
click at [611, 242] on div "< iframe allowfullscreen = "allowfullscreen" allow = "clipboard-write" scrollin…" at bounding box center [619, 367] width 673 height 305
click at [715, 227] on div "< iframe allowfullscreen = "allowfullscreen" allow = "clipboard-write" scrollin…" at bounding box center [619, 367] width 673 height 305
click at [916, 504] on button "Save" at bounding box center [928, 512] width 56 height 28
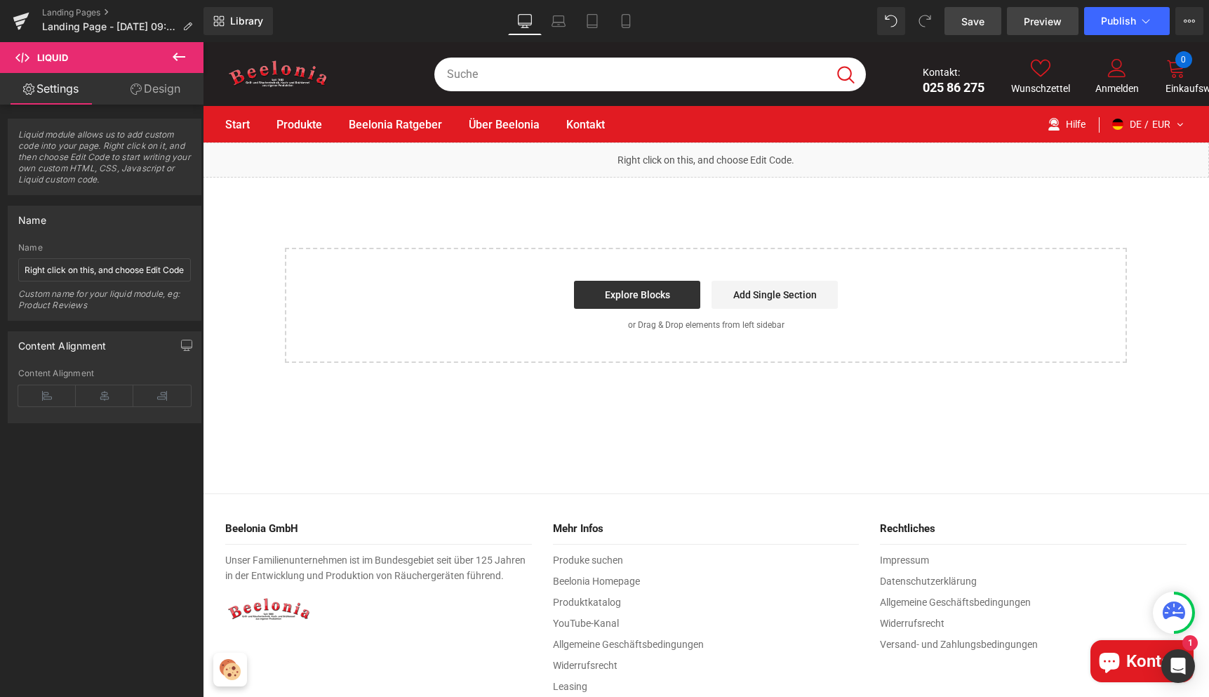
click at [1042, 20] on span "Preview" at bounding box center [1043, 21] width 38 height 15
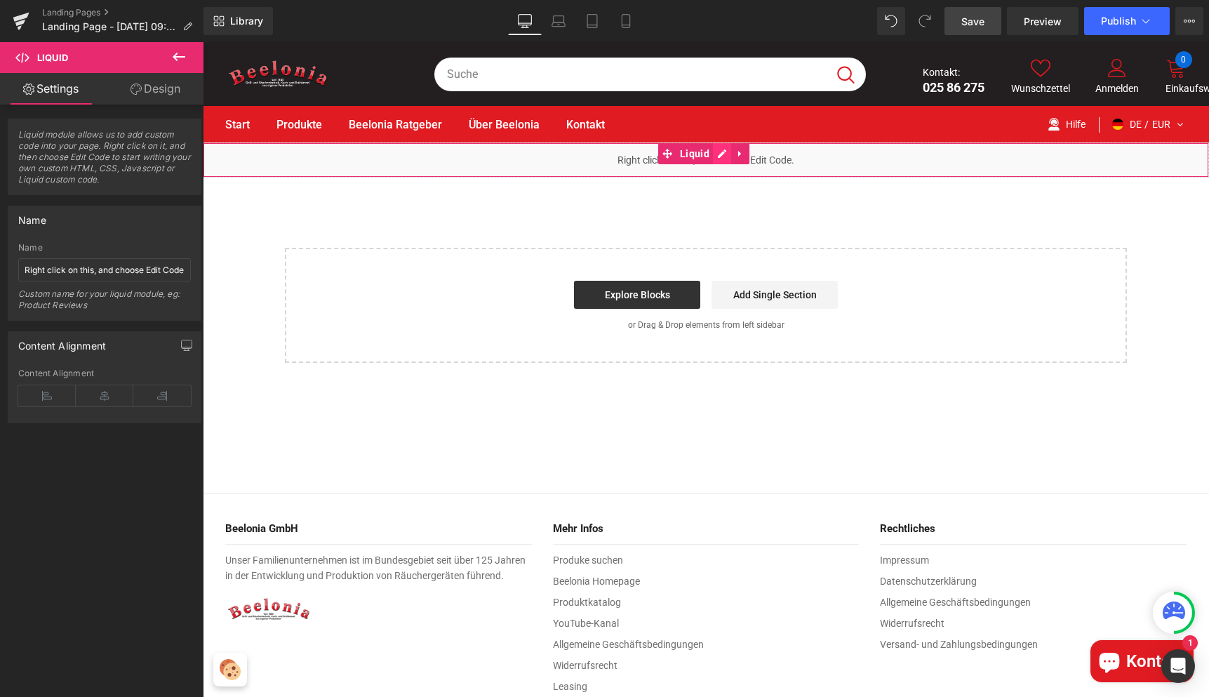
click at [715, 152] on link at bounding box center [722, 153] width 18 height 21
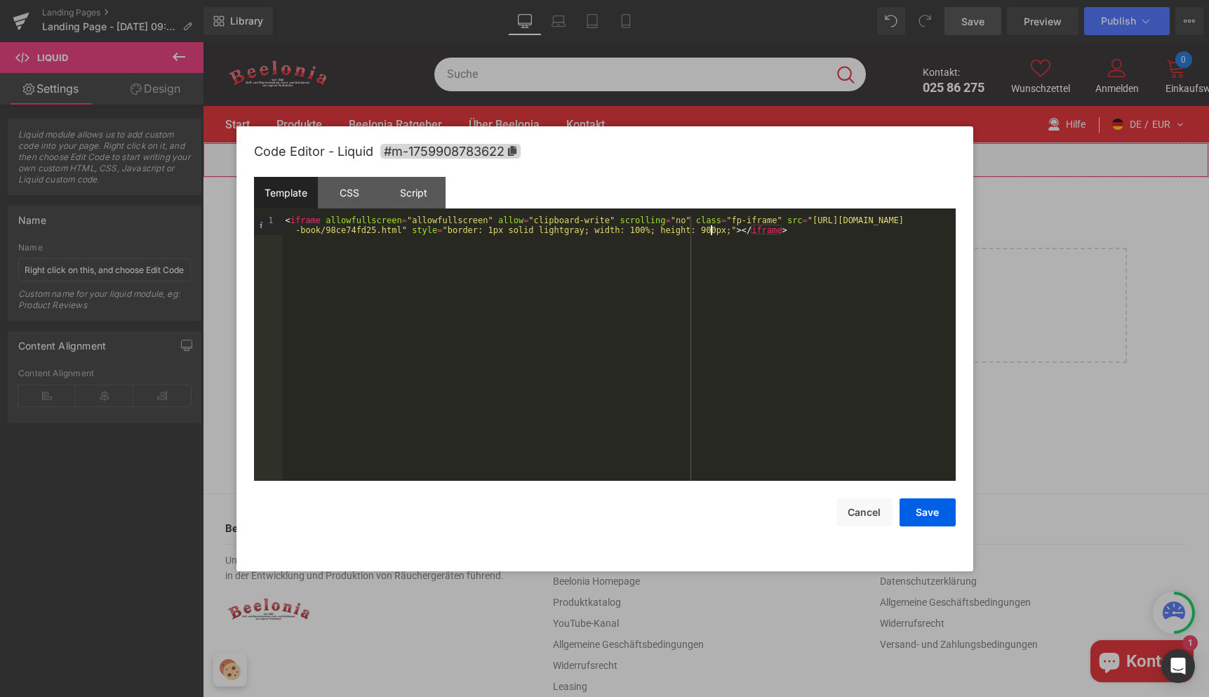
click at [710, 232] on div "< iframe allowfullscreen = "allowfullscreen" allow = "clipboard-write" scrollin…" at bounding box center [619, 367] width 673 height 305
click at [932, 514] on button "Save" at bounding box center [928, 512] width 56 height 28
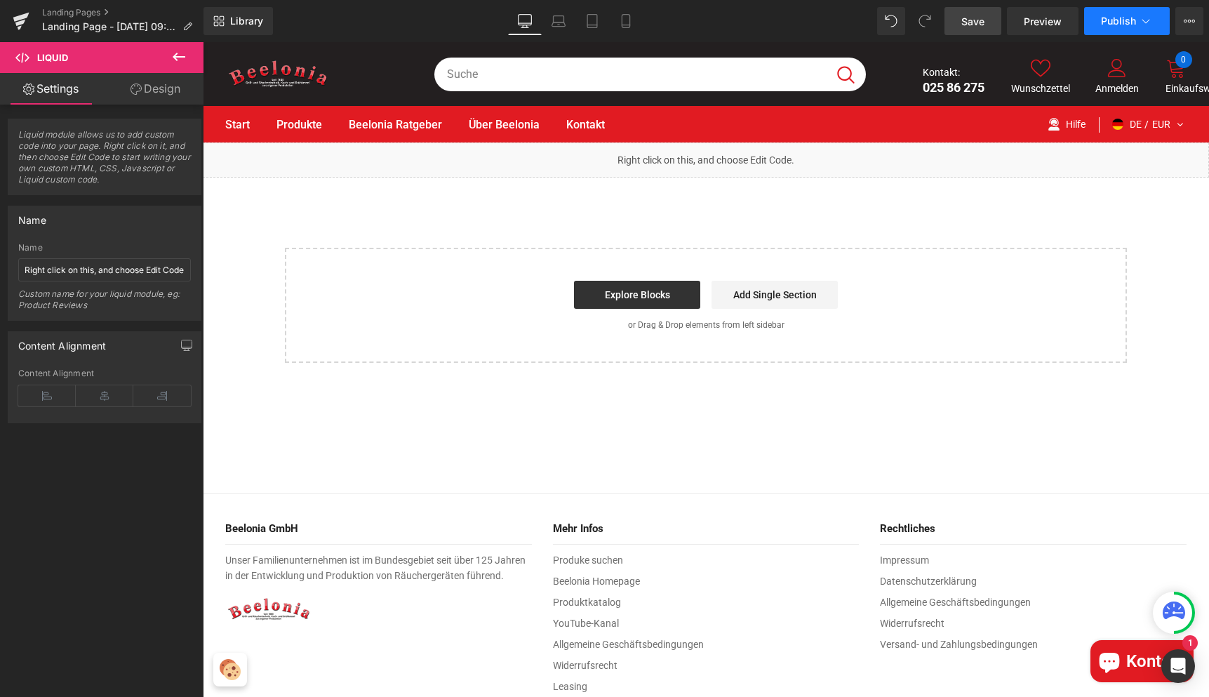
click at [1110, 27] on button "Publish" at bounding box center [1127, 21] width 86 height 28
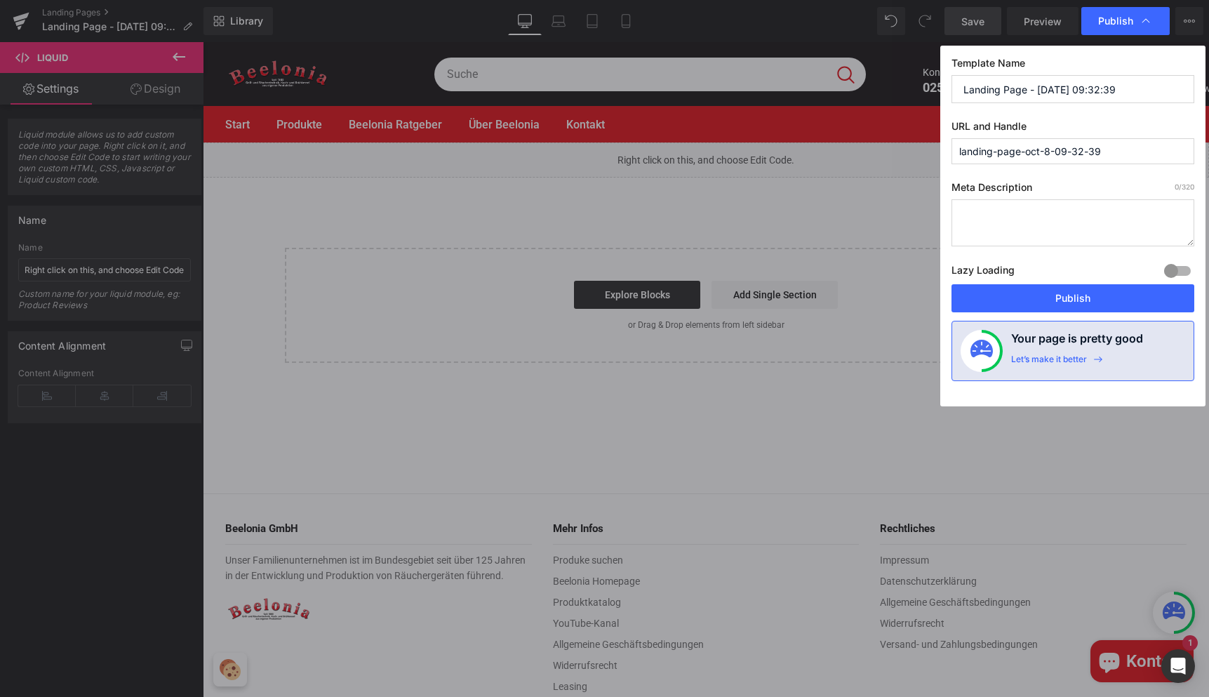
click at [1054, 85] on input "Landing Page - [DATE] 09:32:39" at bounding box center [1073, 89] width 243 height 28
type input "Beelonia Catalogue EN"
click at [1035, 143] on input "landing-page-oct-8-09-32-39" at bounding box center [1073, 151] width 243 height 26
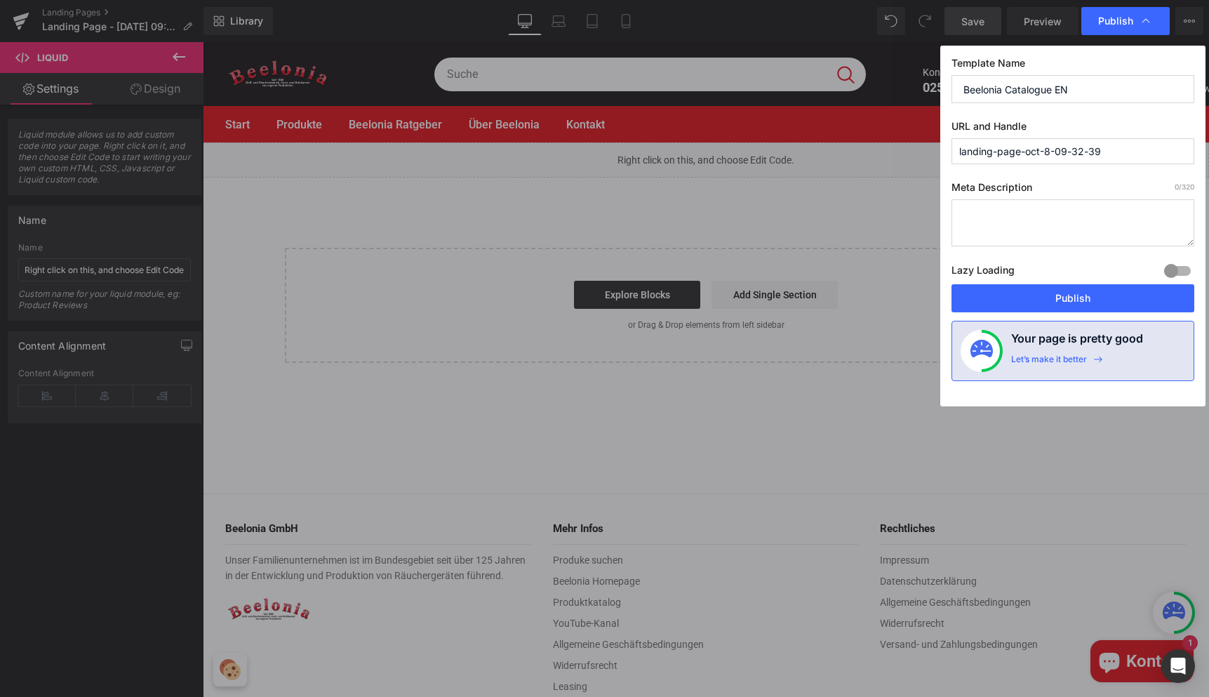
click at [1035, 143] on input "landing-page-oct-8-09-32-39" at bounding box center [1073, 151] width 243 height 26
type input "beelonia-catalogue-en"
click at [1058, 300] on button "Publish" at bounding box center [1073, 298] width 243 height 28
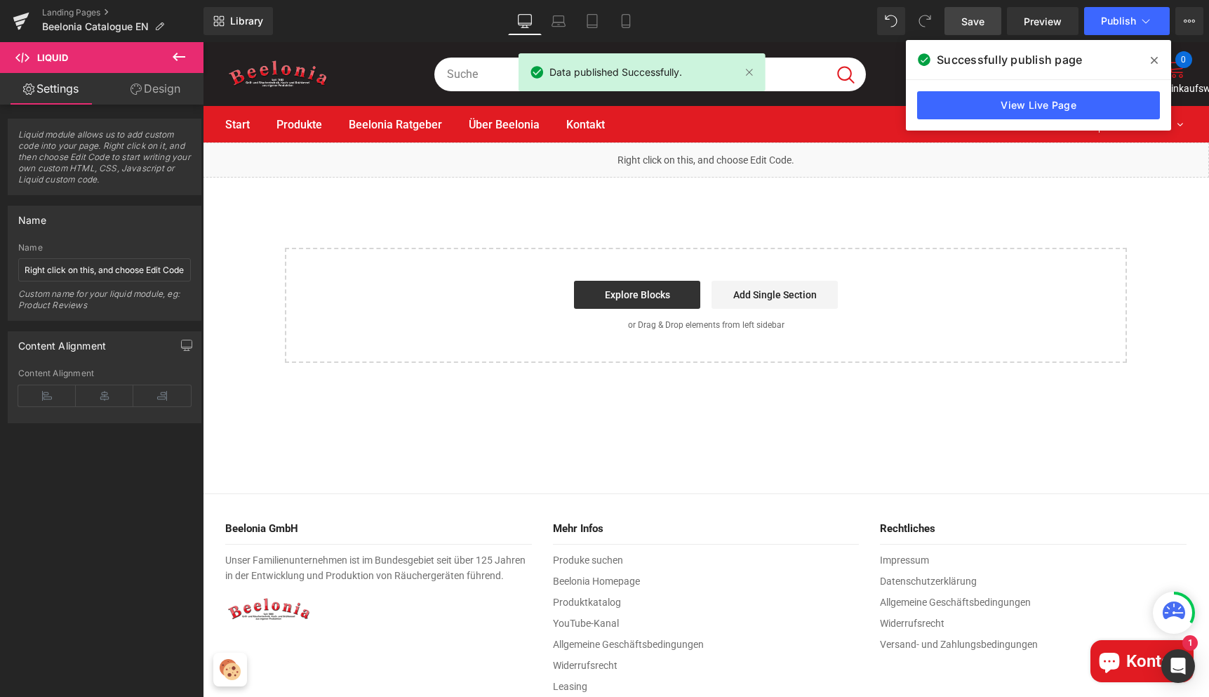
click at [1150, 58] on span at bounding box center [1154, 60] width 22 height 22
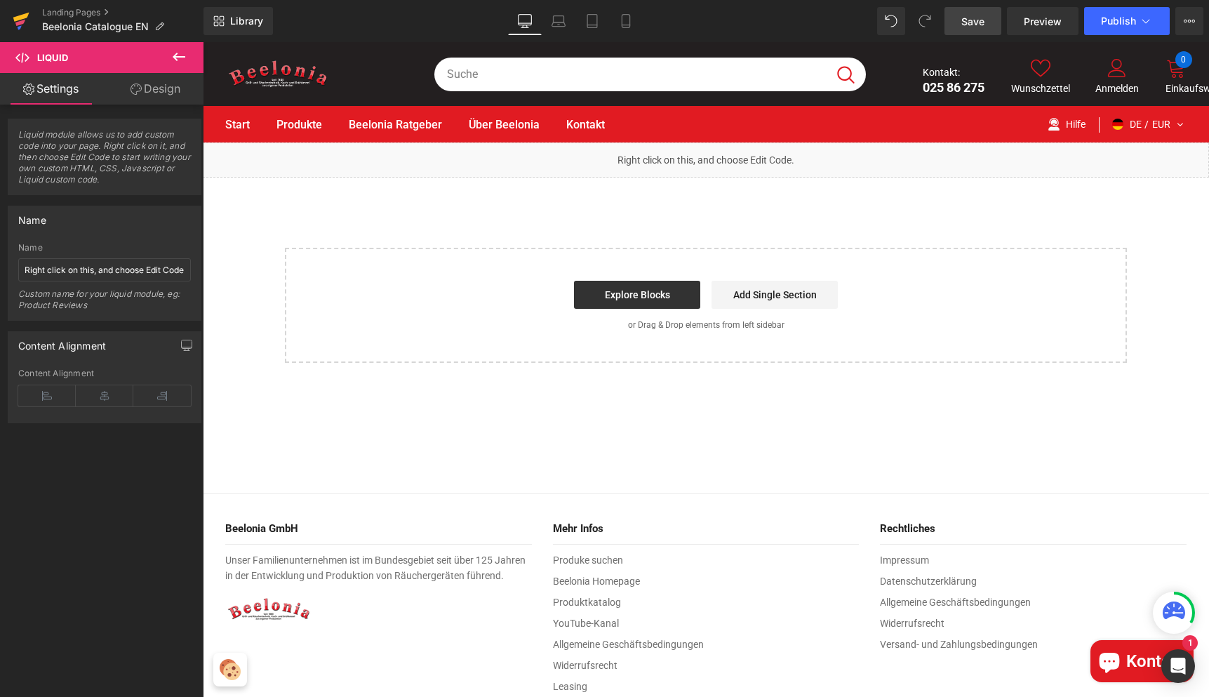
click at [14, 25] on icon at bounding box center [21, 21] width 17 height 35
